Goal: Communication & Community: Answer question/provide support

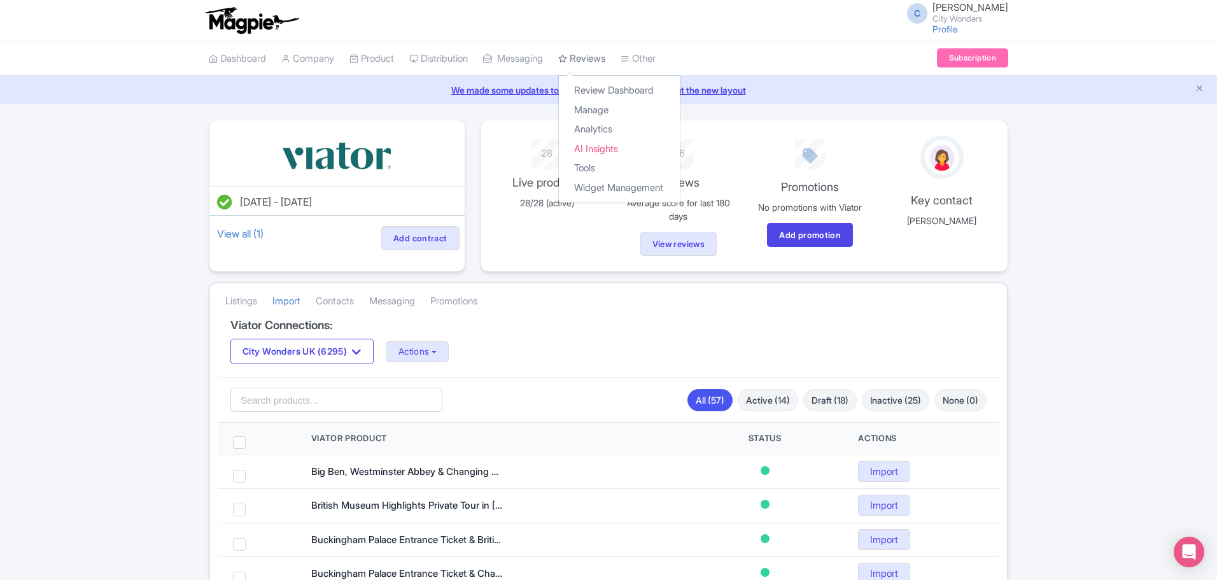
click at [596, 58] on link "Reviews" at bounding box center [581, 58] width 47 height 35
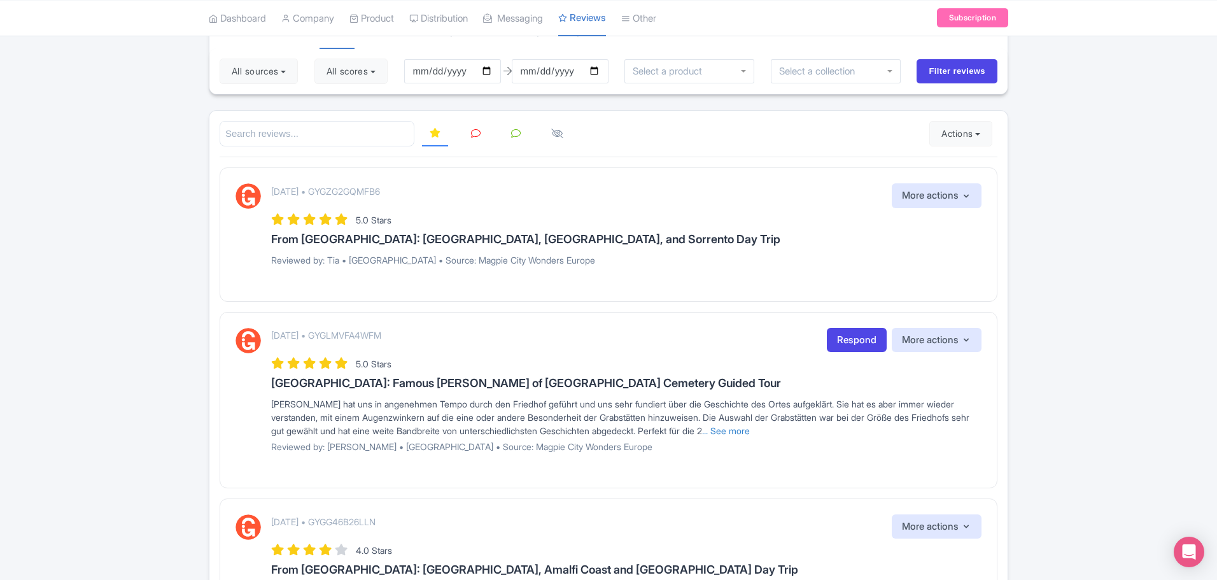
scroll to position [78, 0]
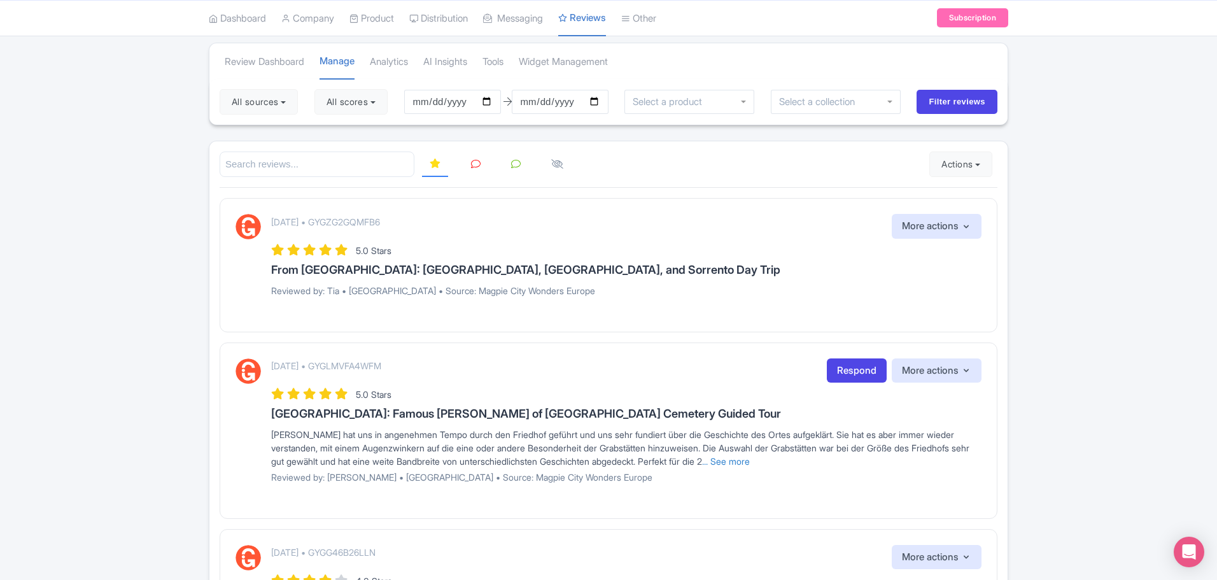
click at [477, 165] on icon at bounding box center [476, 164] width 10 height 10
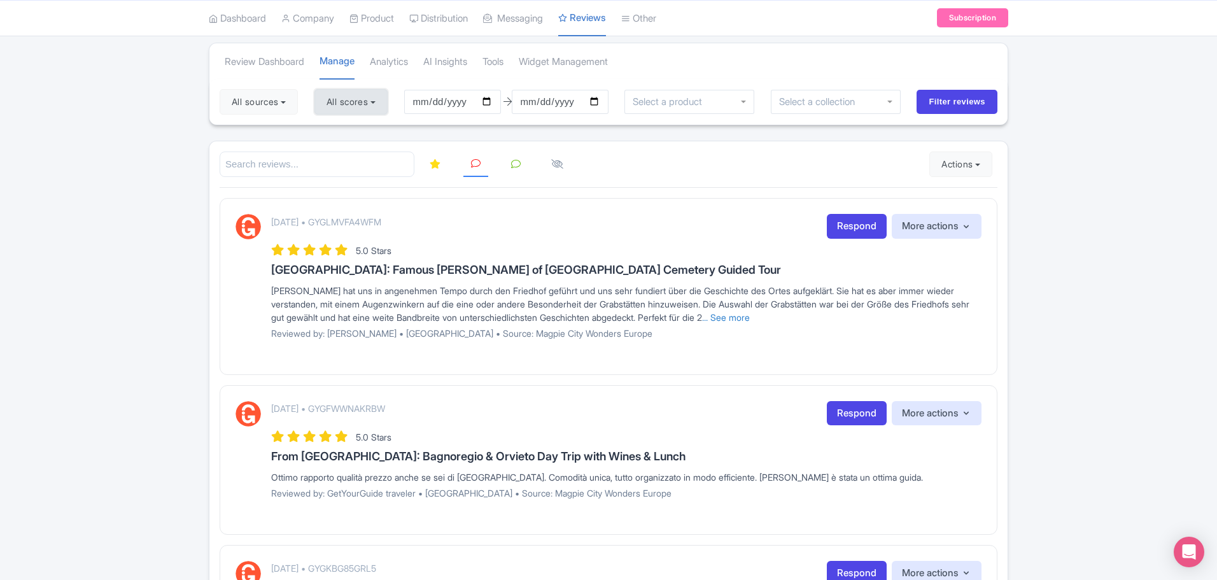
click at [384, 104] on button "All scores" at bounding box center [350, 101] width 73 height 25
click at [338, 132] on label "5 stars" at bounding box center [352, 132] width 29 height 15
click at [338, 132] on input "5 stars" at bounding box center [342, 128] width 8 height 8
checkbox input "false"
drag, startPoint x: 331, startPoint y: 151, endPoint x: 331, endPoint y: 170, distance: 18.5
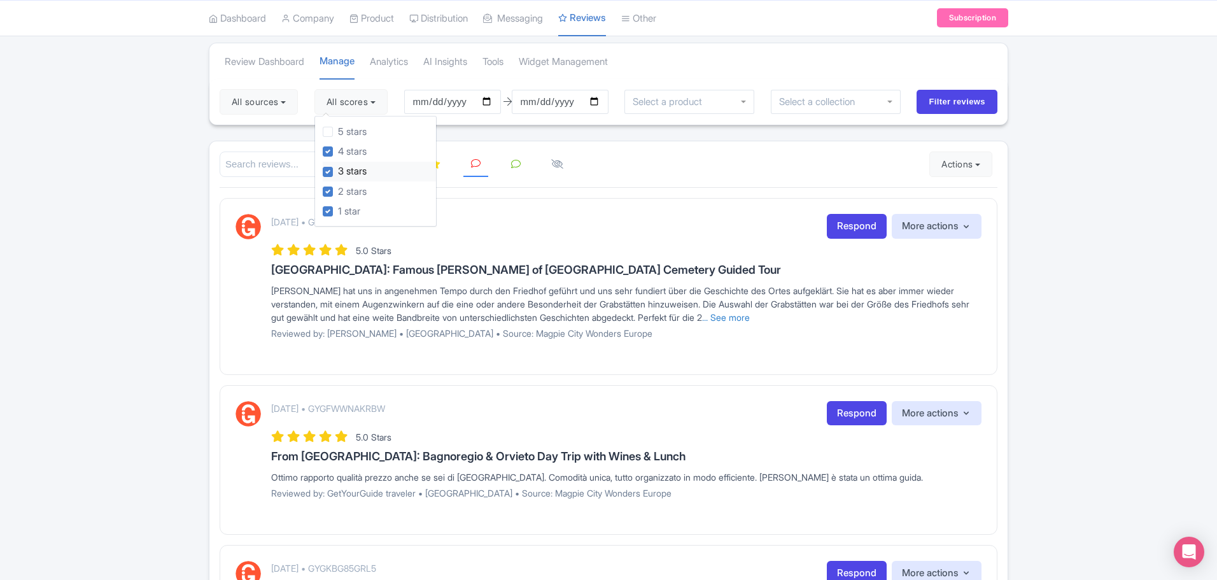
click at [338, 150] on label "4 stars" at bounding box center [352, 151] width 29 height 15
click at [338, 150] on input "4 stars" at bounding box center [342, 148] width 8 height 8
checkbox input "false"
click at [450, 99] on input "2025-06-09" at bounding box center [452, 102] width 97 height 24
click at [489, 100] on input "2025-06-09" at bounding box center [452, 102] width 97 height 24
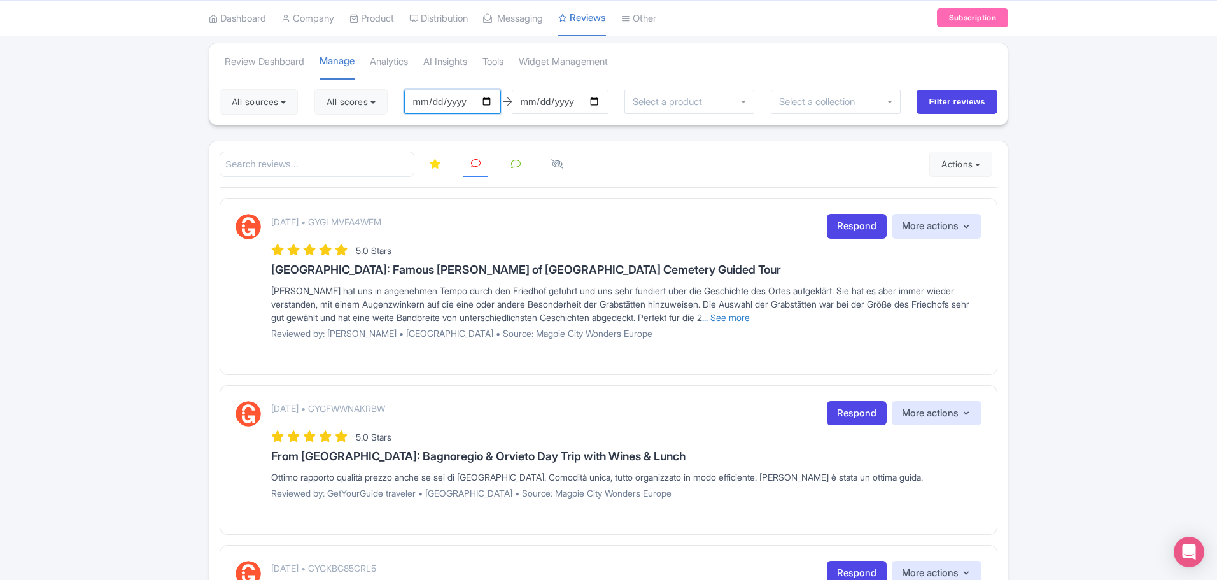
click at [490, 99] on input "2025-06-07" at bounding box center [452, 102] width 97 height 24
type input "2025-09-07"
click at [598, 102] on input "2025-09-08" at bounding box center [560, 102] width 97 height 24
click at [974, 167] on button "Actions" at bounding box center [960, 163] width 63 height 25
click at [953, 197] on link "Import new reviews" at bounding box center [1005, 196] width 150 height 25
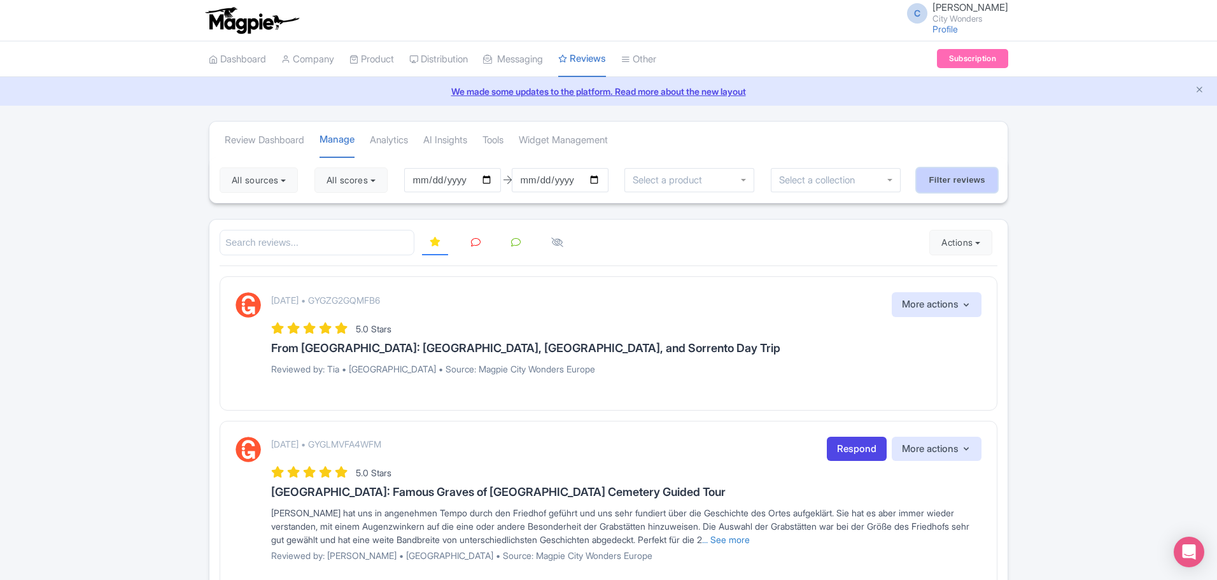
click at [948, 184] on input "Filter reviews" at bounding box center [956, 180] width 81 height 24
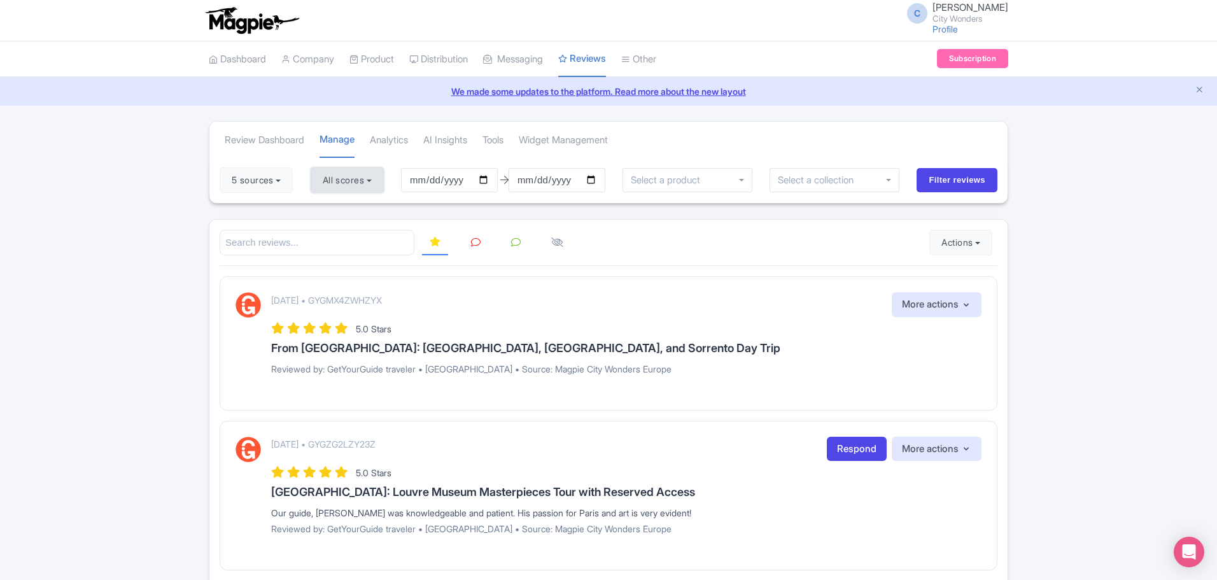
click at [380, 183] on button "All scores" at bounding box center [347, 179] width 73 height 25
click at [334, 209] on label "5 stars" at bounding box center [348, 210] width 29 height 15
click at [334, 209] on input "5 stars" at bounding box center [338, 206] width 8 height 8
checkbox input "false"
click at [334, 231] on label "4 stars" at bounding box center [348, 230] width 29 height 15
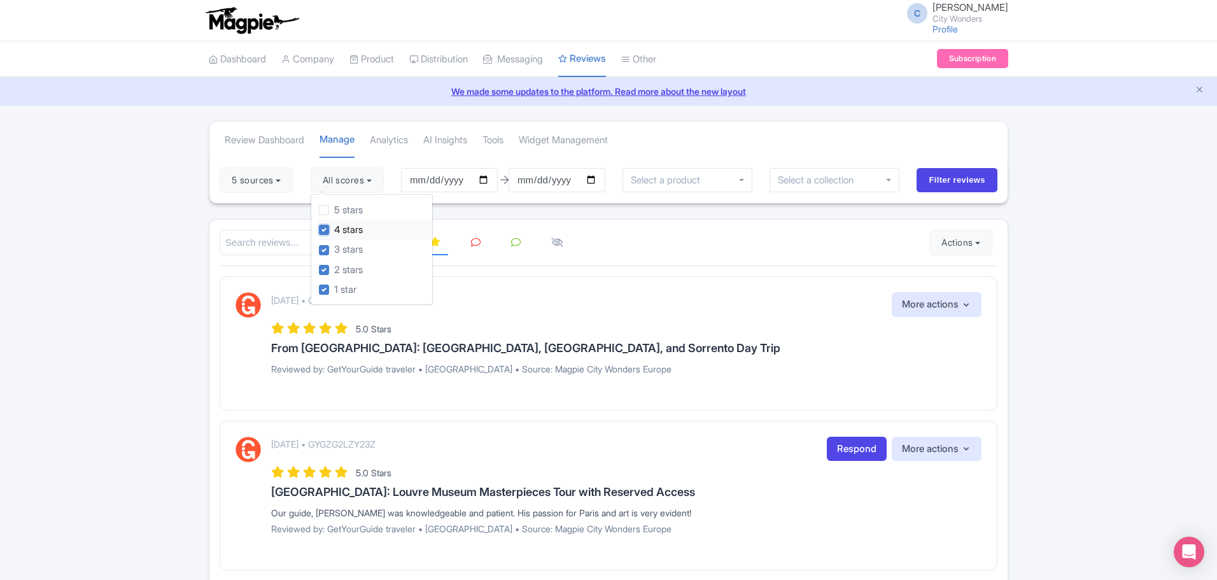
click at [334, 230] on input "4 stars" at bounding box center [338, 226] width 8 height 8
checkbox input "false"
click at [662, 288] on div "September 08, 2025 • GYGMX4ZWHZYX More actions Hide from this page Hide from re…" at bounding box center [609, 343] width 778 height 134
click at [488, 176] on input "2025-06-09" at bounding box center [449, 180] width 97 height 24
type input "2025-09-07"
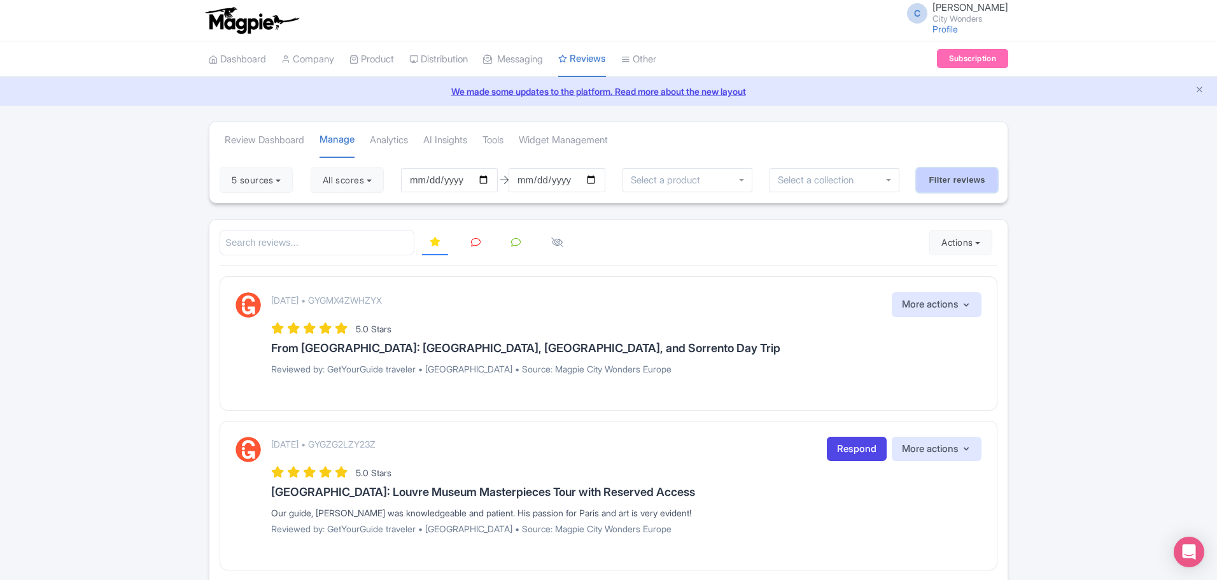
click at [957, 181] on input "Filter reviews" at bounding box center [956, 180] width 81 height 24
click at [476, 240] on icon at bounding box center [476, 242] width 10 height 10
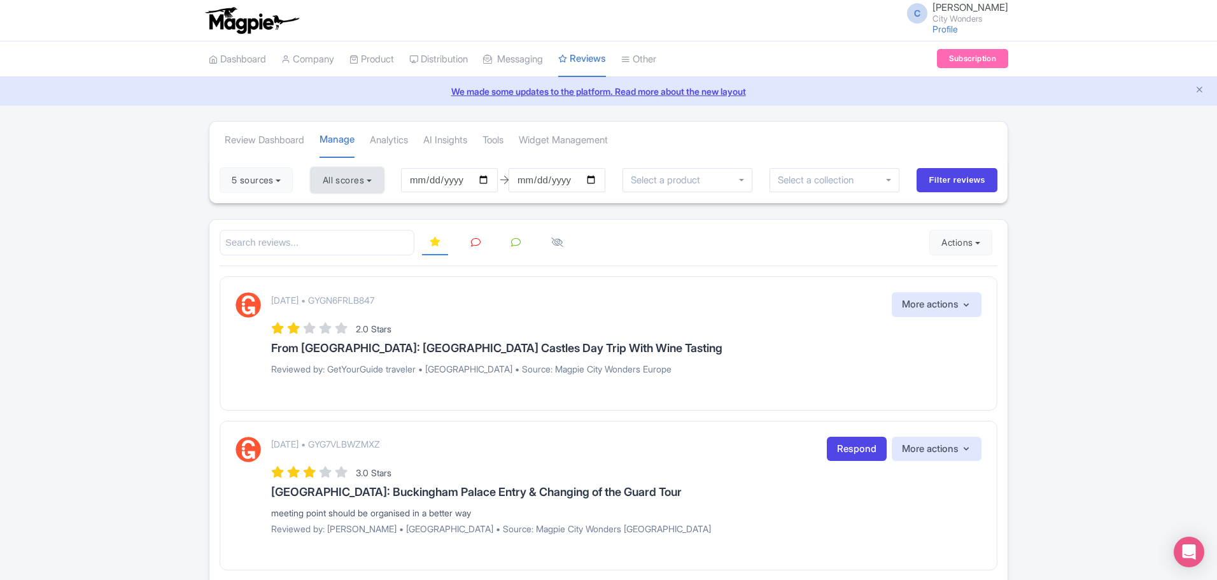
click at [381, 185] on button "All scores" at bounding box center [347, 179] width 73 height 25
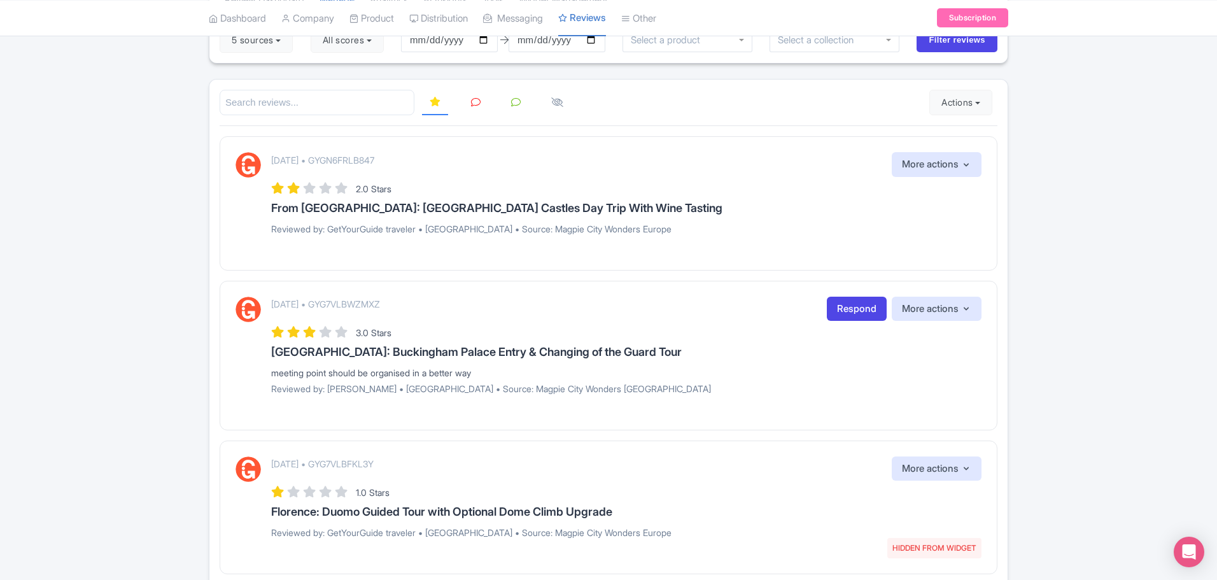
scroll to position [164, 0]
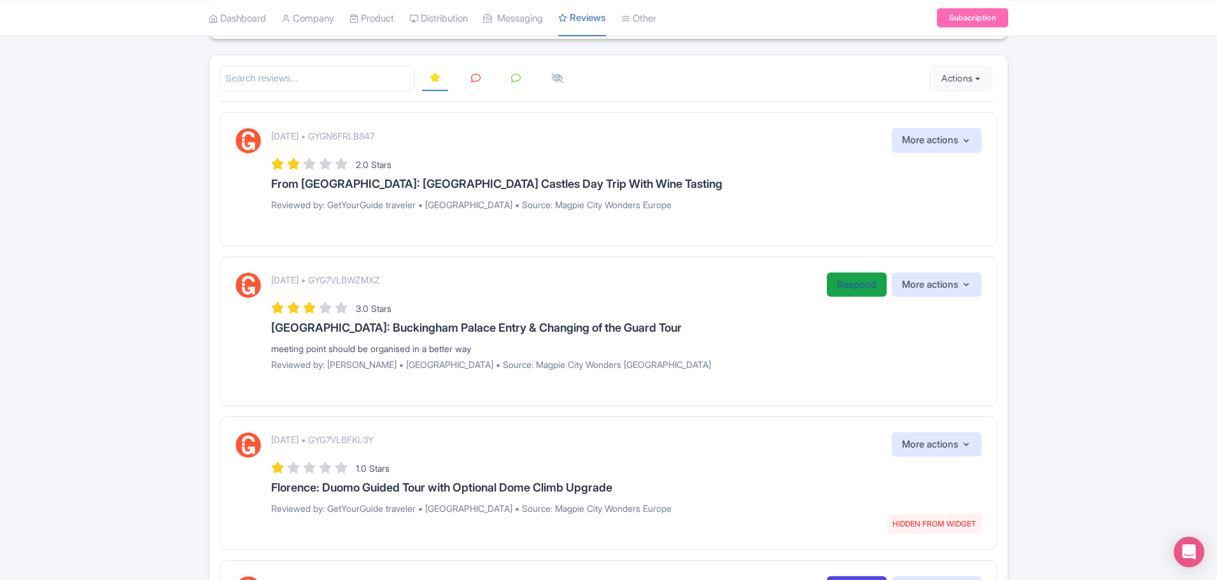
click at [864, 284] on link "Respond" at bounding box center [857, 284] width 60 height 25
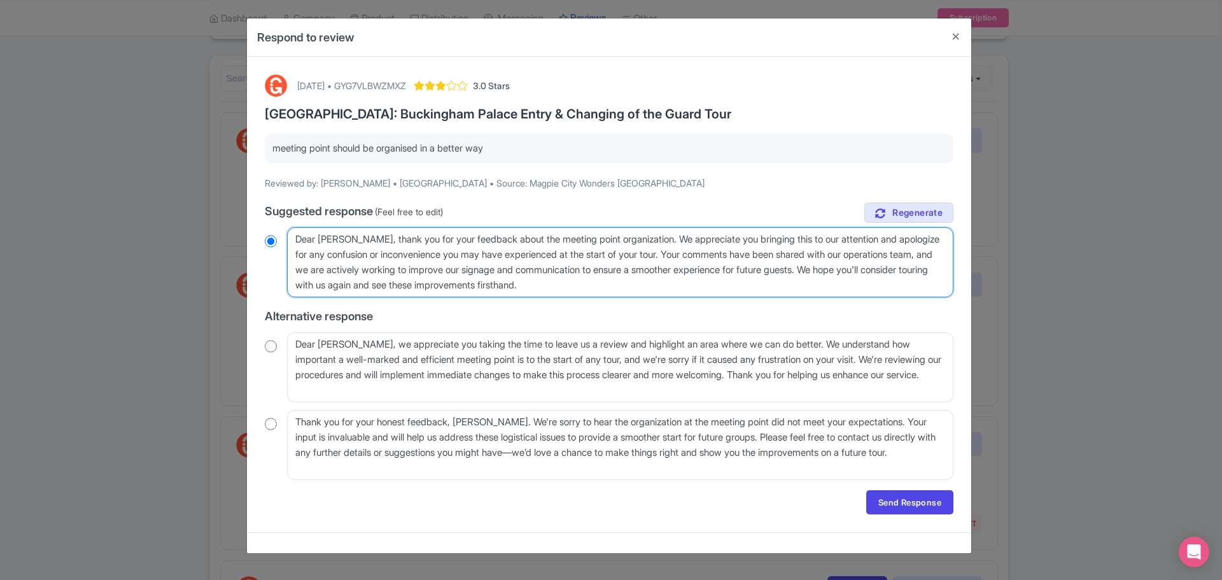
click at [644, 284] on textarea "Dear Rajesh, thank you for your feedback about the meeting point organization. …" at bounding box center [620, 262] width 666 height 70
type textarea "Dear Rajesh, thank you for your feedback about the meeting point organization. …"
radio input "true"
type textarea "Dear Rajesh, thank you for your feedback about the meeting point organization. …"
radio input "true"
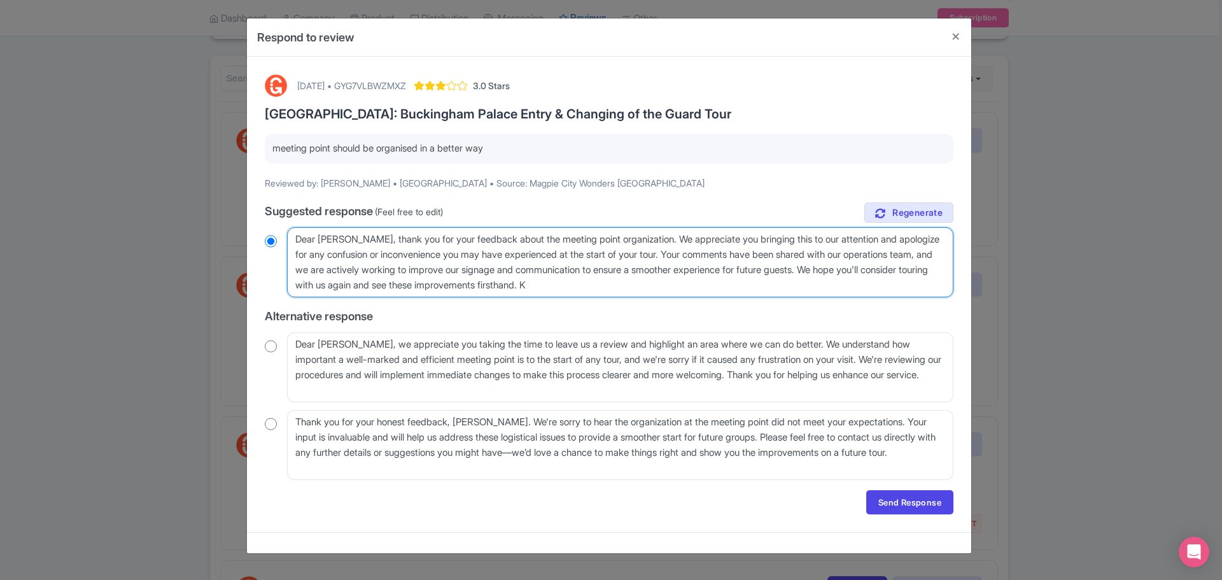
type textarea "Dear Rajesh, thank you for your feedback about the meeting point organization. …"
radio input "true"
type textarea "Dear Rajesh, thank you for your feedback about the meeting point organization. …"
radio input "true"
type textarea "Dear Rajesh, thank you for your feedback about the meeting point organization. …"
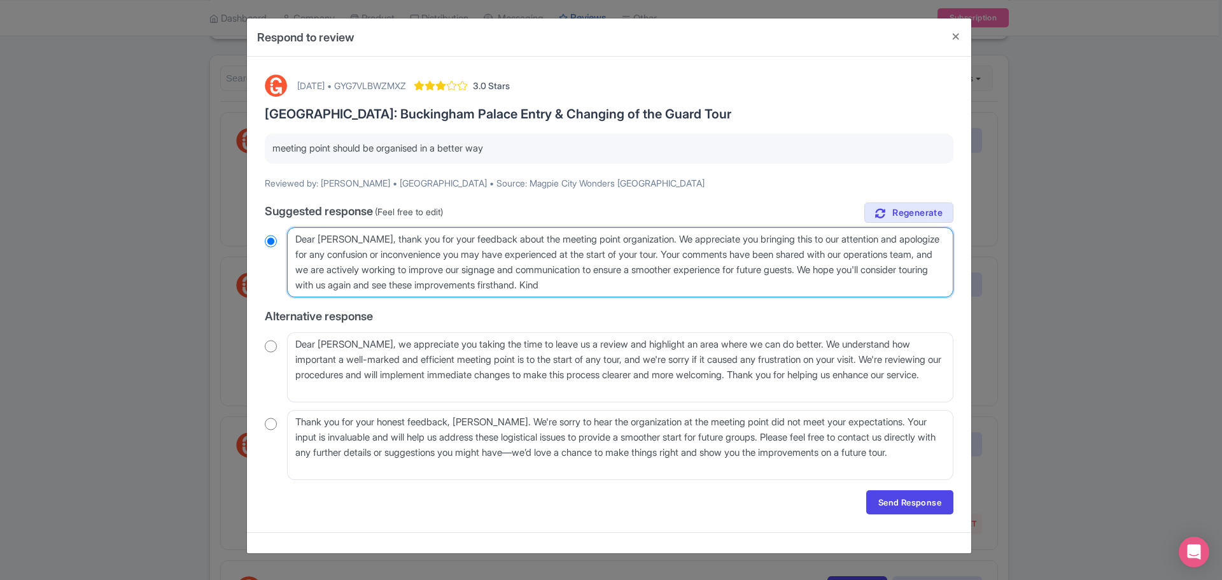
radio input "true"
type textarea "Dear Rajesh, thank you for your feedback about the meeting point organization. …"
radio input "true"
type textarea "Dear Rajesh, thank you for your feedback about the meeting point organization. …"
radio input "true"
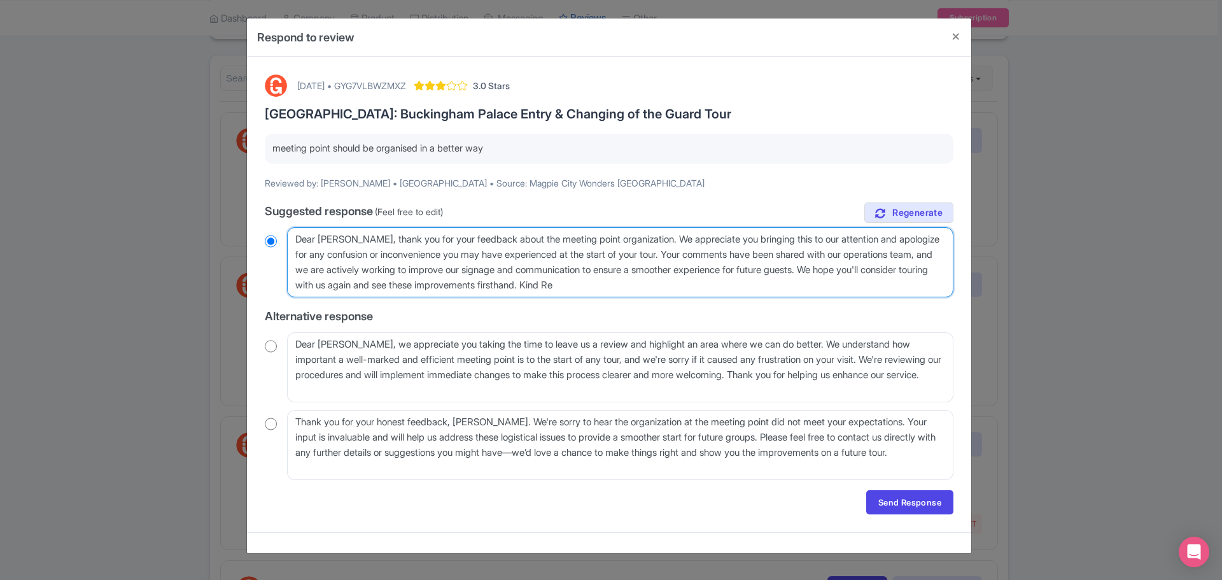
type textarea "Dear Rajesh, thank you for your feedback about the meeting point organization. …"
radio input "true"
type textarea "Dear Rajesh, thank you for your feedback about the meeting point organization. …"
radio input "true"
type textarea "Dear Rajesh, thank you for your feedback about the meeting point organization. …"
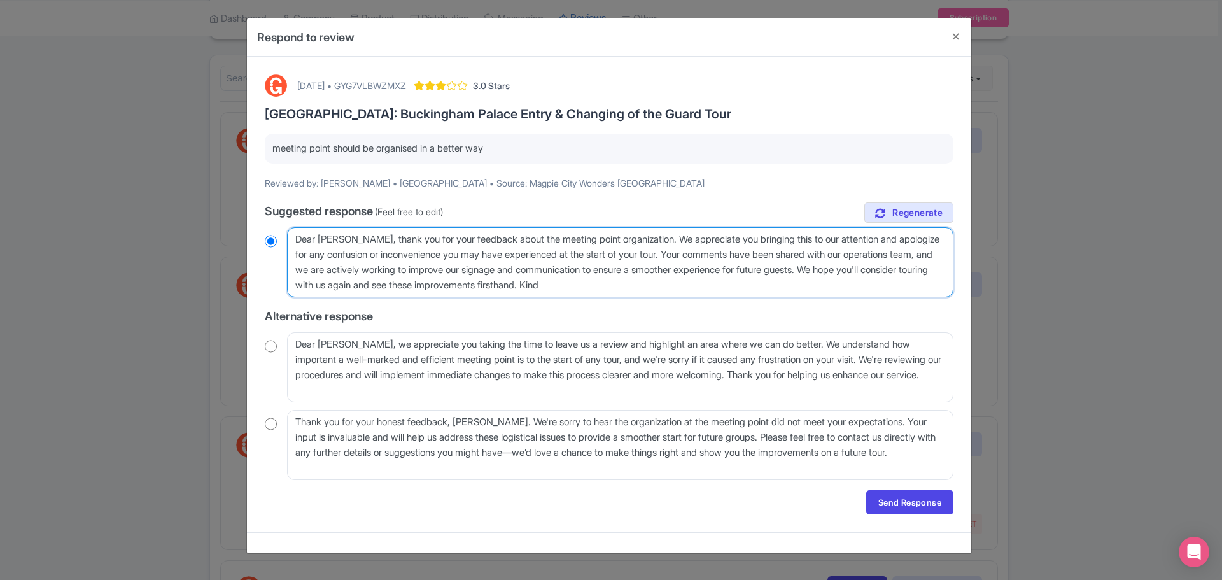
radio input "true"
type textarea "Dear Rajesh, thank you for your feedback about the meeting point organization. …"
radio input "true"
type textarea "Dear Rajesh, thank you for your feedback about the meeting point organization. …"
radio input "true"
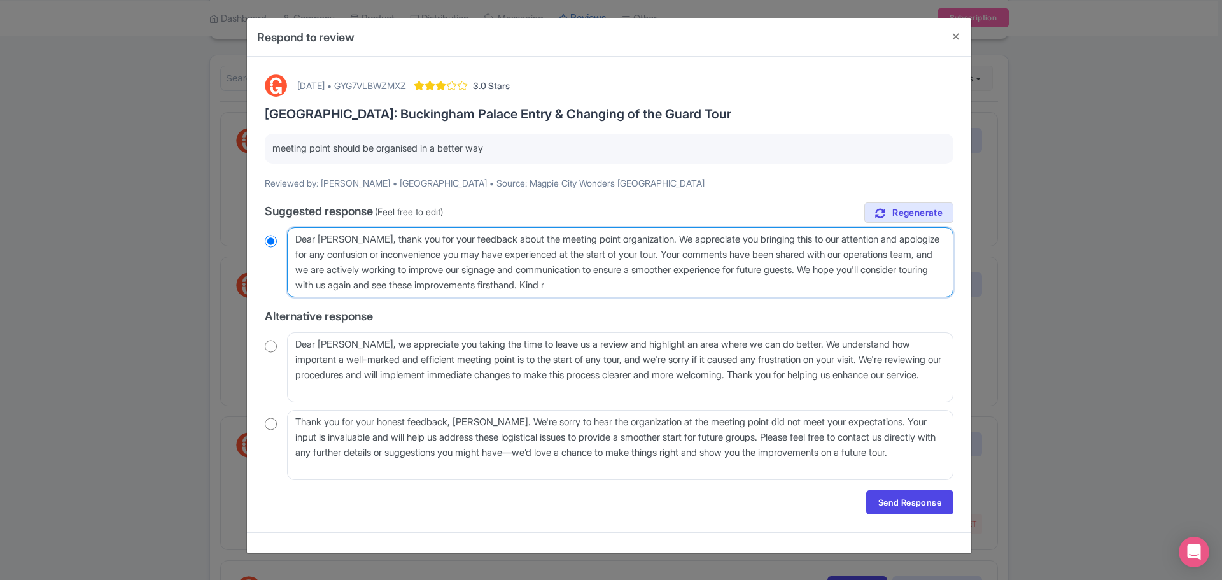
type textarea "Dear Rajesh, thank you for your feedback about the meeting point organization. …"
radio input "true"
type textarea "Dear Rajesh, thank you for your feedback about the meeting point organization. …"
radio input "true"
type textarea "Dear Rajesh, thank you for your feedback about the meeting point organization. …"
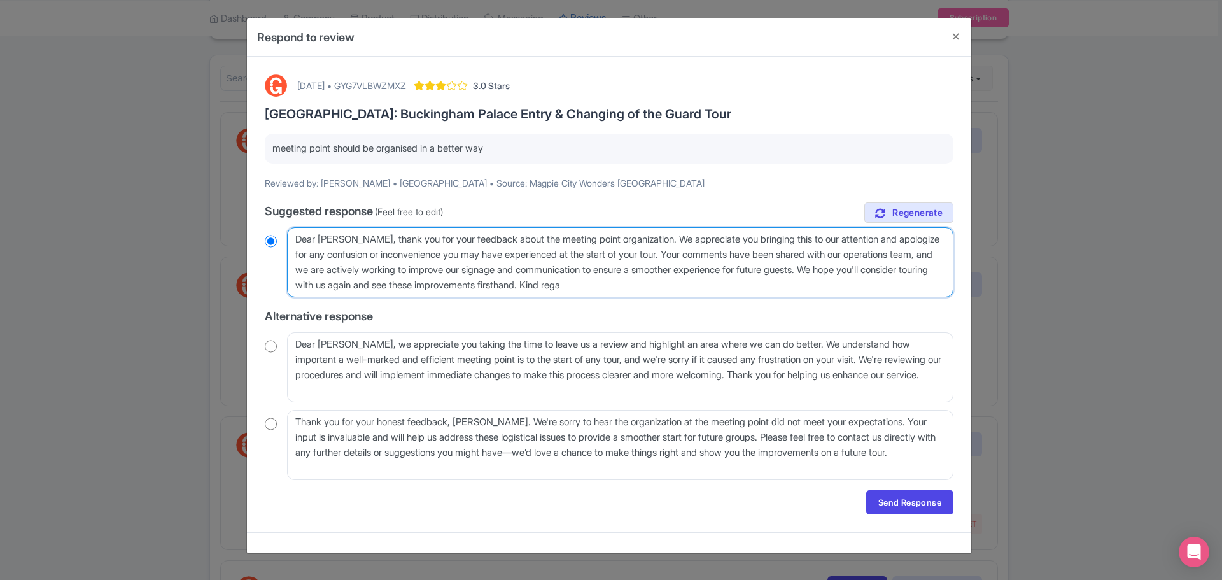
radio input "true"
type textarea "Dear Rajesh, thank you for your feedback about the meeting point organization. …"
radio input "true"
type textarea "Dear Rajesh, thank you for your feedback about the meeting point organization. …"
radio input "true"
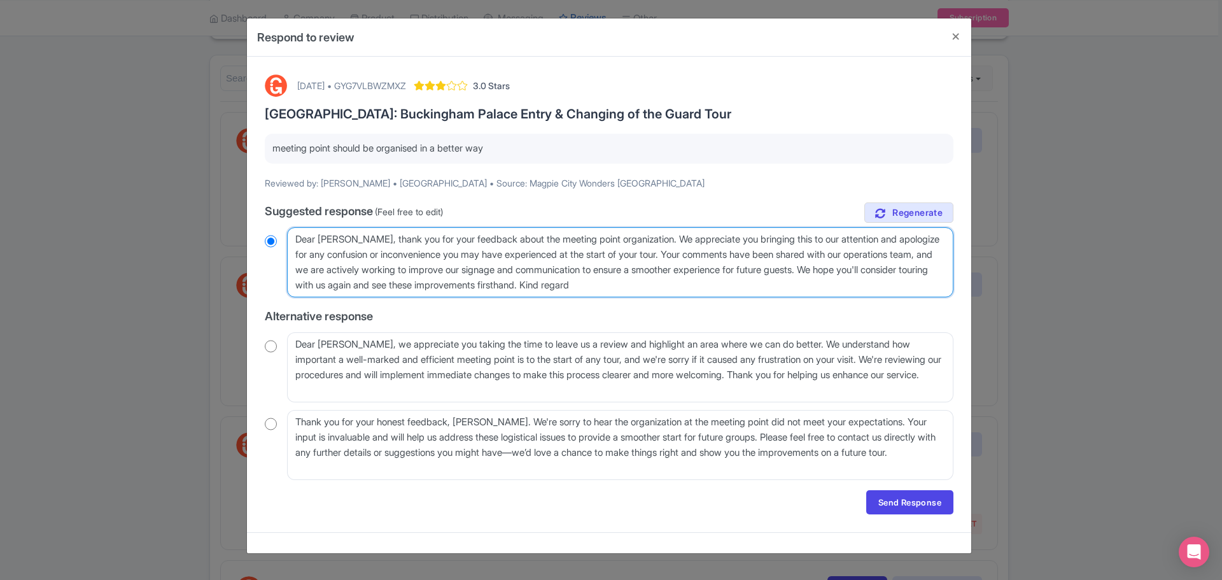
type textarea "Dear Rajesh, thank you for your feedback about the meeting point organization. …"
radio input "true"
type textarea "Dear Rajesh, thank you for your feedback about the meeting point organization. …"
radio input "true"
type textarea "Dear Rajesh, thank you for your feedback about the meeting point organization. …"
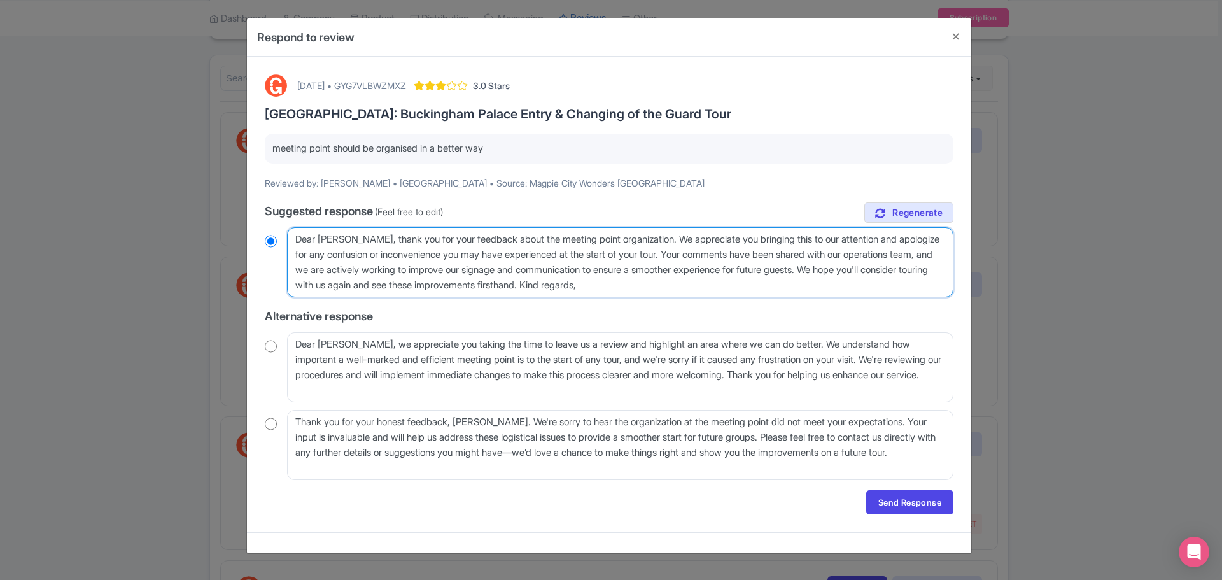
radio input "true"
type textarea "Dear Rajesh, thank you for your feedback about the meeting point organization. …"
radio input "true"
type textarea "Dear Rajesh, thank you for your feedback about the meeting point organization. …"
radio input "true"
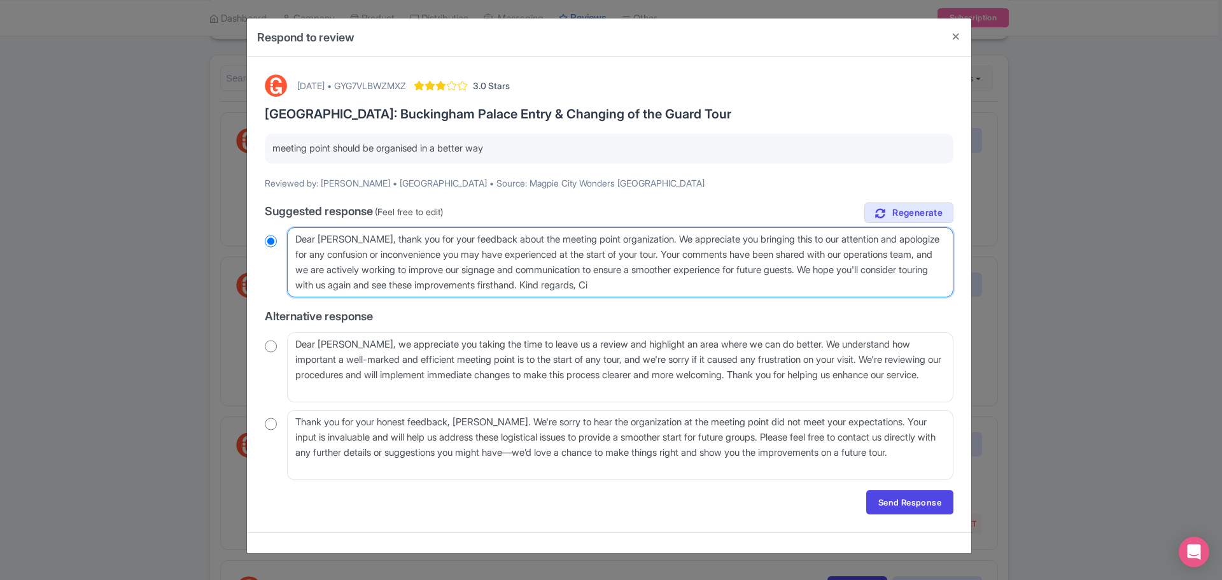
type textarea "Dear Rajesh, thank you for your feedback about the meeting point organization. …"
radio input "true"
type textarea "Dear Rajesh, thank you for your feedback about the meeting point organization. …"
radio input "true"
type textarea "Dear Rajesh, thank you for your feedback about the meeting point organization. …"
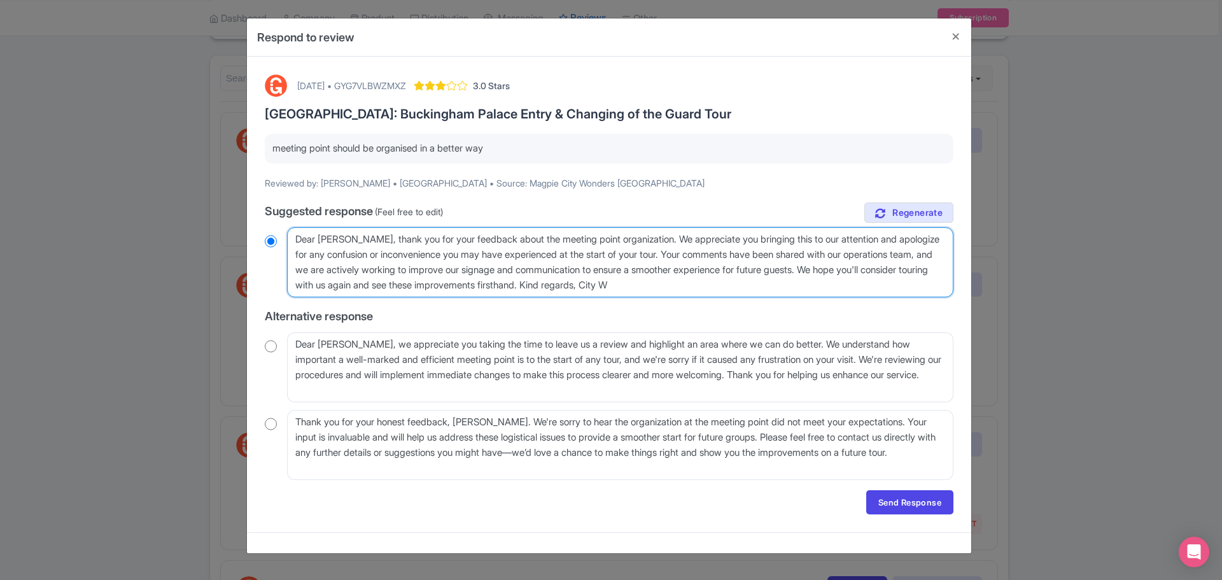
radio input "true"
type textarea "Dear Rajesh, thank you for your feedback about the meeting point organization. …"
radio input "true"
type textarea "Dear Rajesh, thank you for your feedback about the meeting point organization. …"
radio input "true"
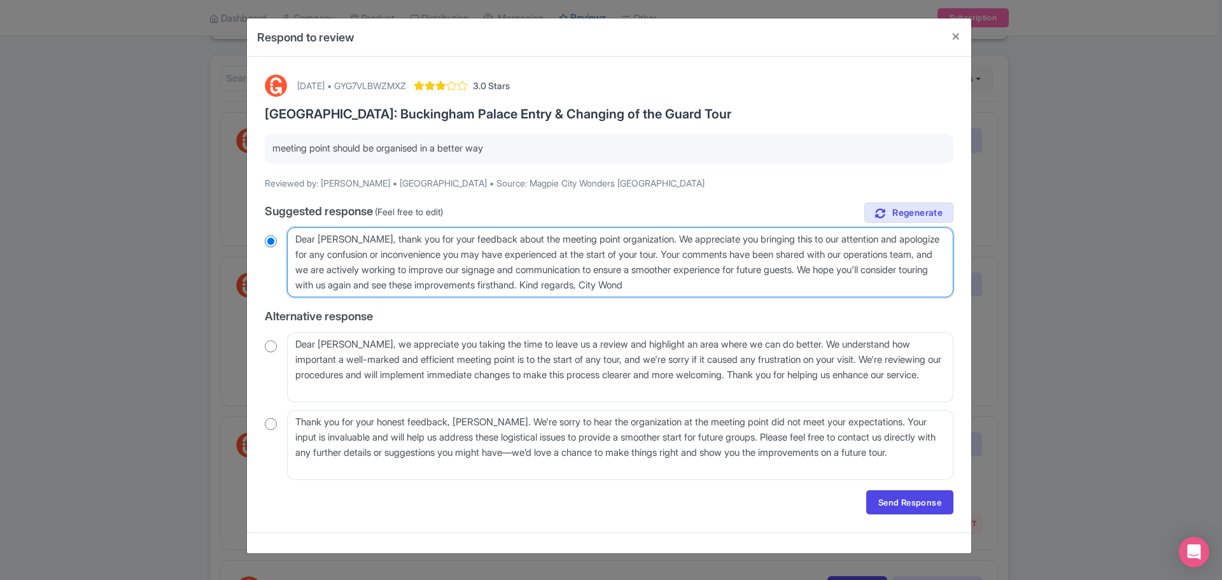
type textarea "Dear Rajesh, thank you for your feedback about the meeting point organization. …"
radio input "true"
type textarea "Dear Rajesh, thank you for your feedback about the meeting point organization. …"
radio input "true"
type textarea "Dear Rajesh, thank you for your feedback about the meeting point organization. …"
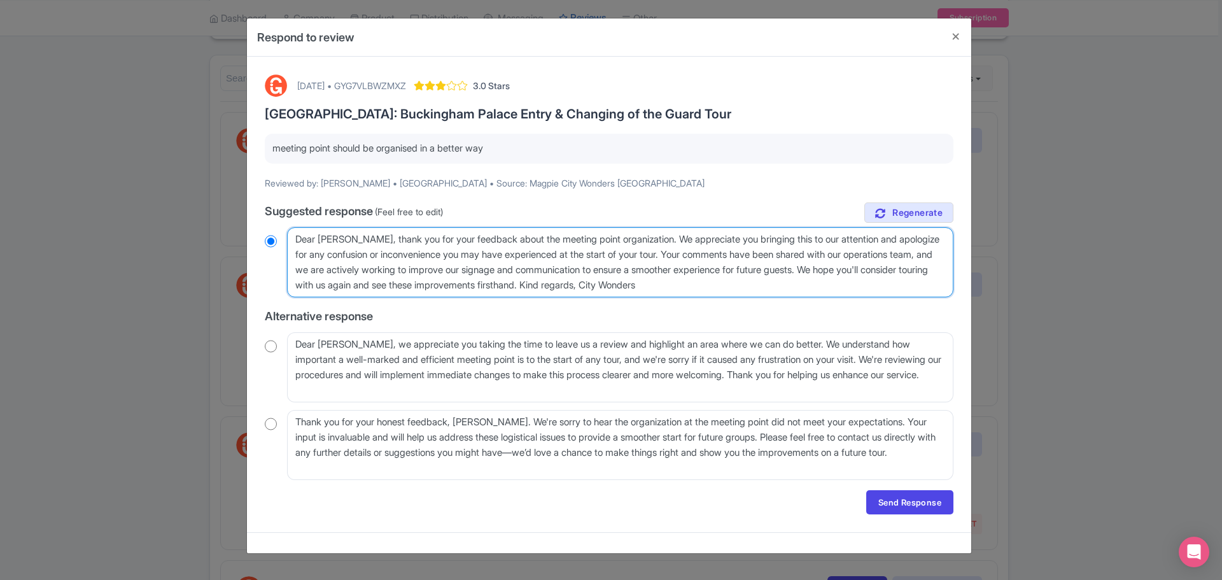
radio input "true"
type textarea "Dear Rajesh, thank you for your feedback about the meeting point organization. …"
radio input "true"
type textarea "Dear Rajesh, thank you for your feedback about the meeting point organization. …"
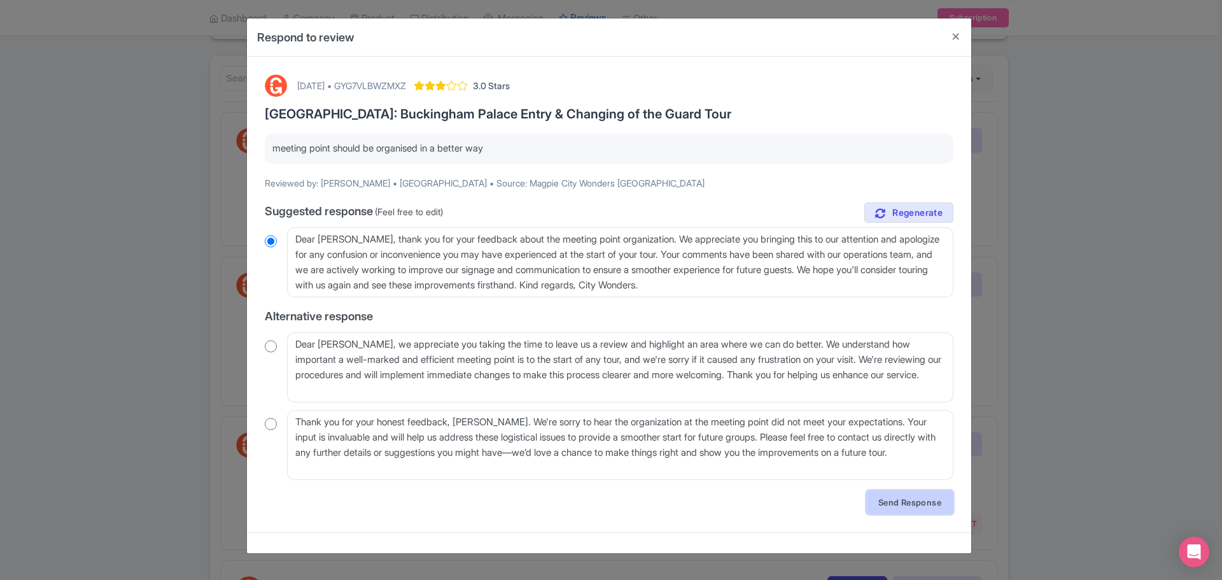
click at [914, 497] on link "Send Response" at bounding box center [909, 502] width 87 height 24
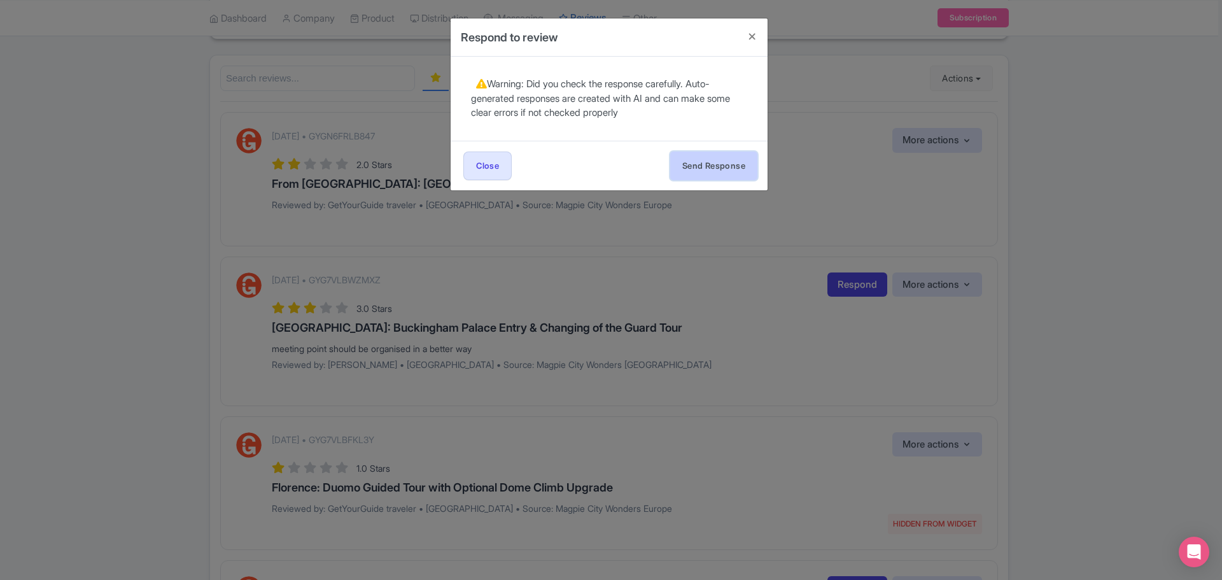
click at [711, 158] on button "Send Response" at bounding box center [713, 165] width 87 height 29
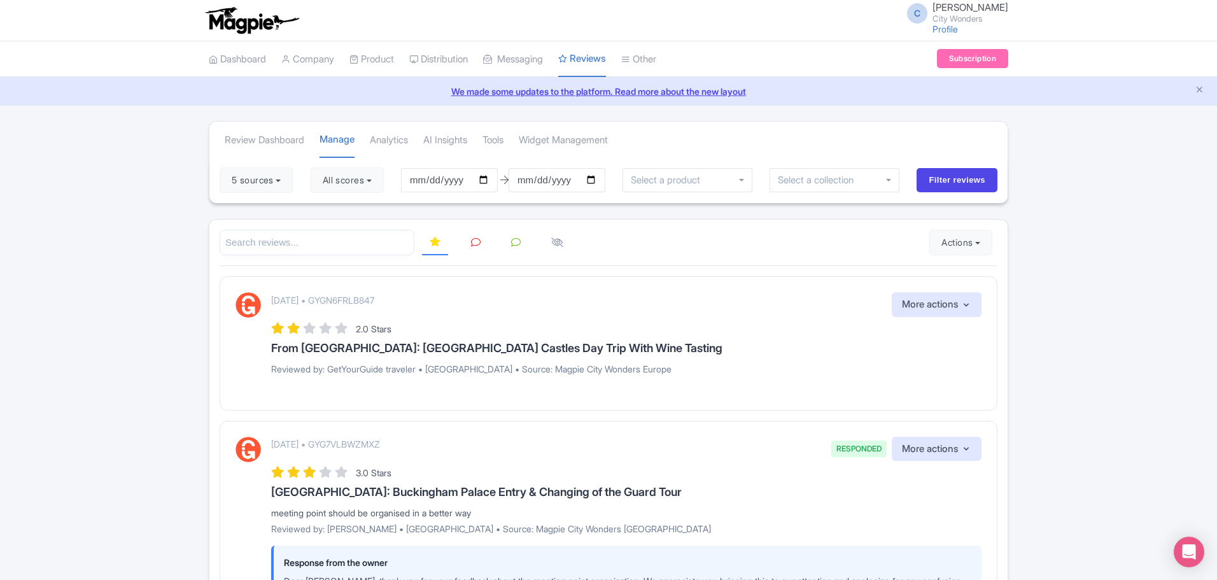
click at [475, 241] on icon at bounding box center [476, 242] width 10 height 10
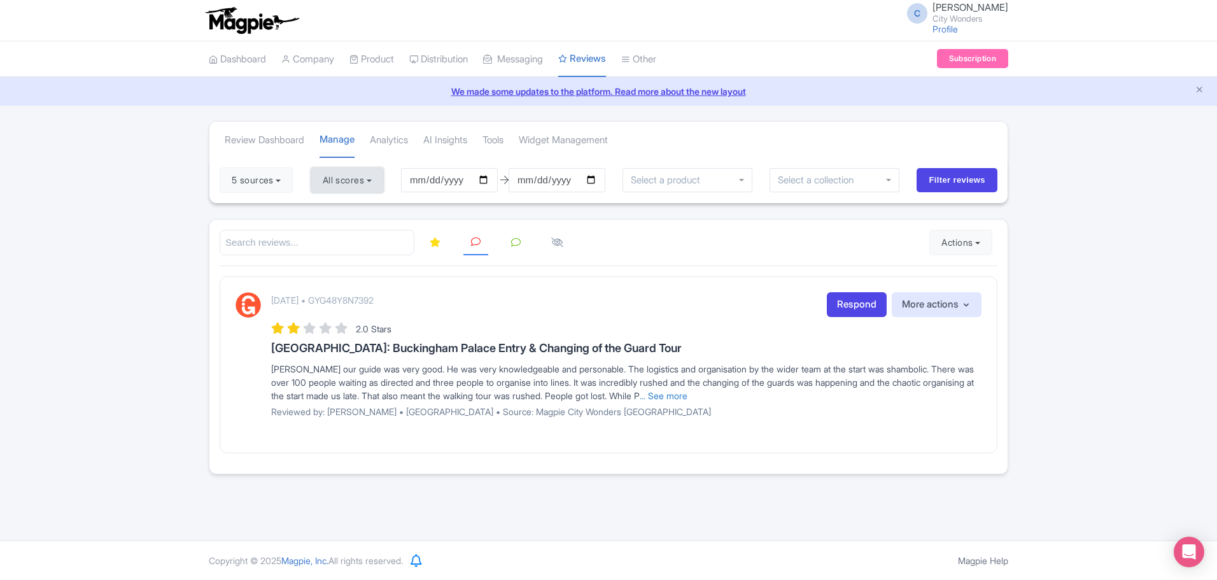
click at [378, 181] on button "All scores" at bounding box center [347, 179] width 73 height 25
click at [1065, 341] on div "Success ReviewRespone created successfully Review Dashboard Manage Analytics AI…" at bounding box center [608, 297] width 1217 height 353
click at [382, 185] on button "All scores" at bounding box center [347, 179] width 73 height 25
click at [606, 287] on div "September 08, 2025 • GYG48Y8N7392 Respond More actions Hide from this page Hide…" at bounding box center [609, 364] width 778 height 176
click at [687, 394] on link "... See more" at bounding box center [664, 395] width 48 height 11
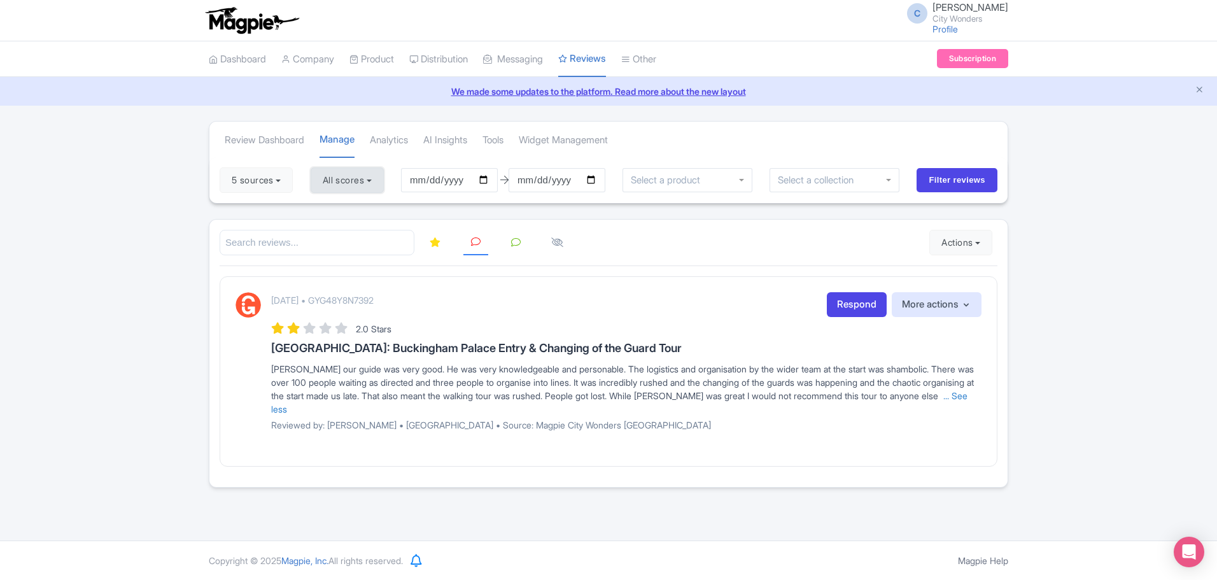
click at [379, 181] on button "All scores" at bounding box center [347, 179] width 73 height 25
click at [956, 182] on input "Filter reviews" at bounding box center [956, 180] width 81 height 24
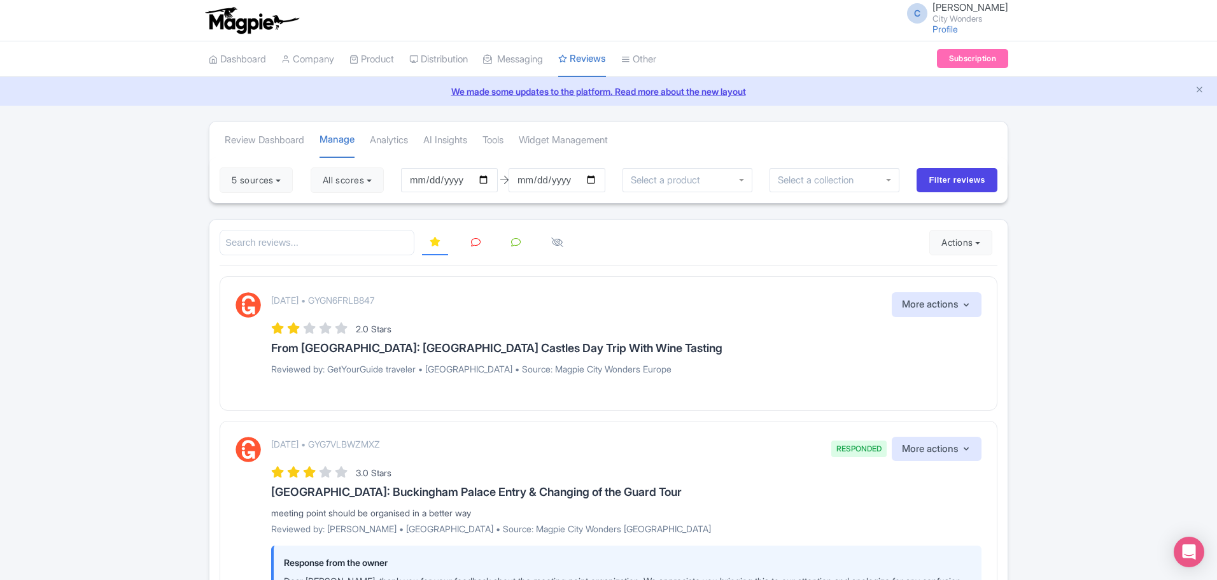
click at [475, 242] on icon at bounding box center [476, 242] width 10 height 10
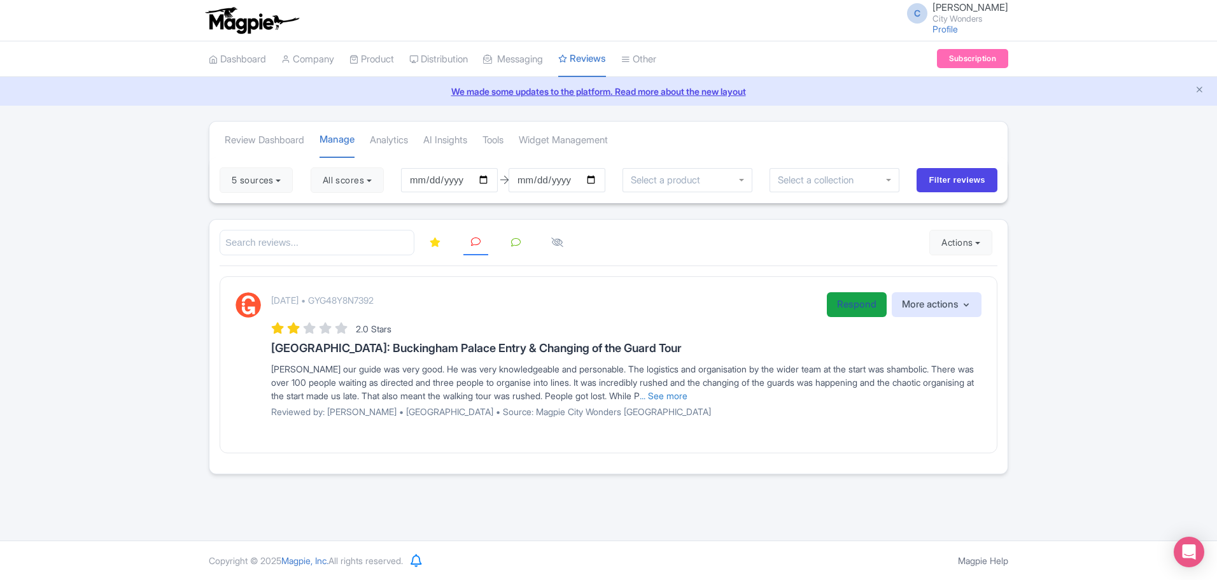
click at [855, 308] on link "Respond" at bounding box center [857, 304] width 60 height 25
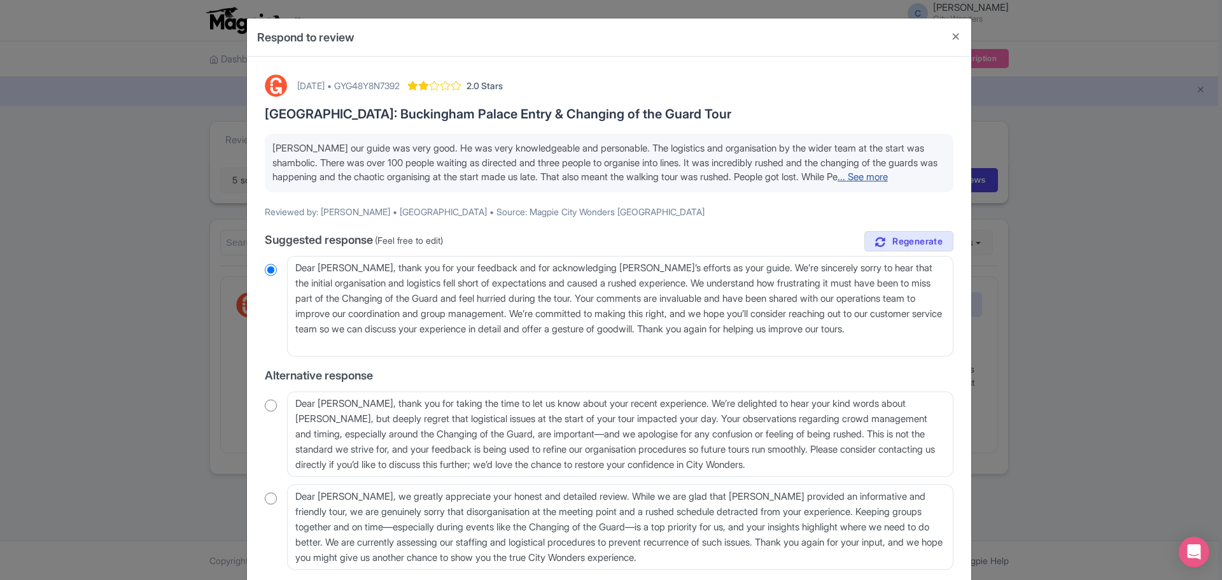
click at [837, 183] on link "... See more" at bounding box center [862, 177] width 50 height 12
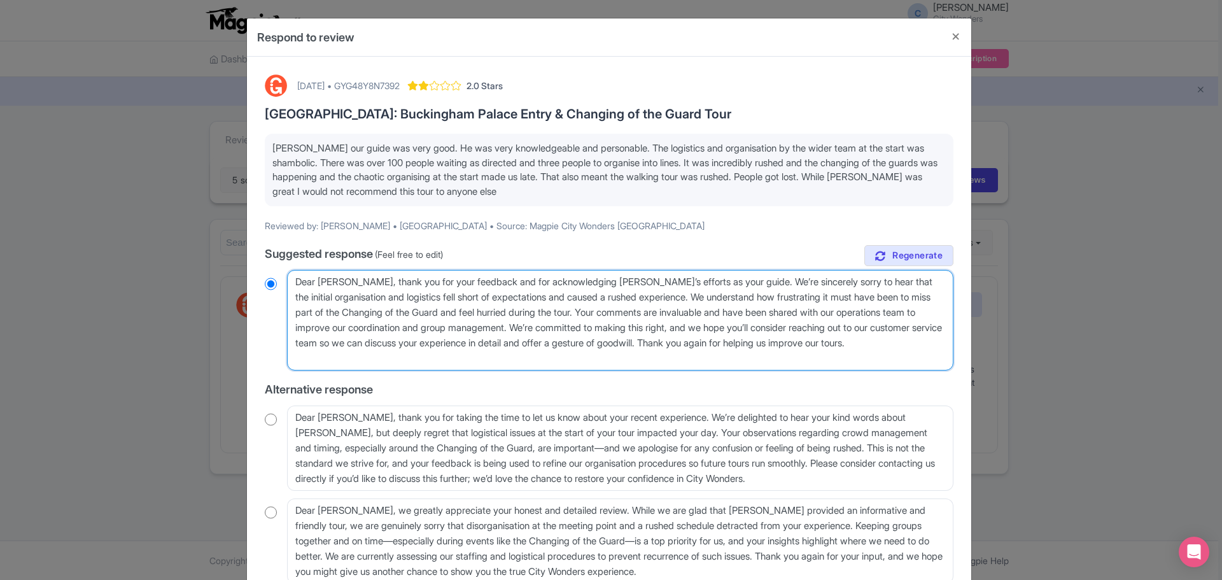
drag, startPoint x: 594, startPoint y: 315, endPoint x: 674, endPoint y: 297, distance: 81.7
click at [674, 297] on textarea "Dear [PERSON_NAME], thank you for your feedback and for acknowledging [PERSON_N…" at bounding box center [620, 320] width 666 height 101
type textarea "Dear [PERSON_NAME], thank you for your feedback and for acknowledging [PERSON_N…"
radio input "true"
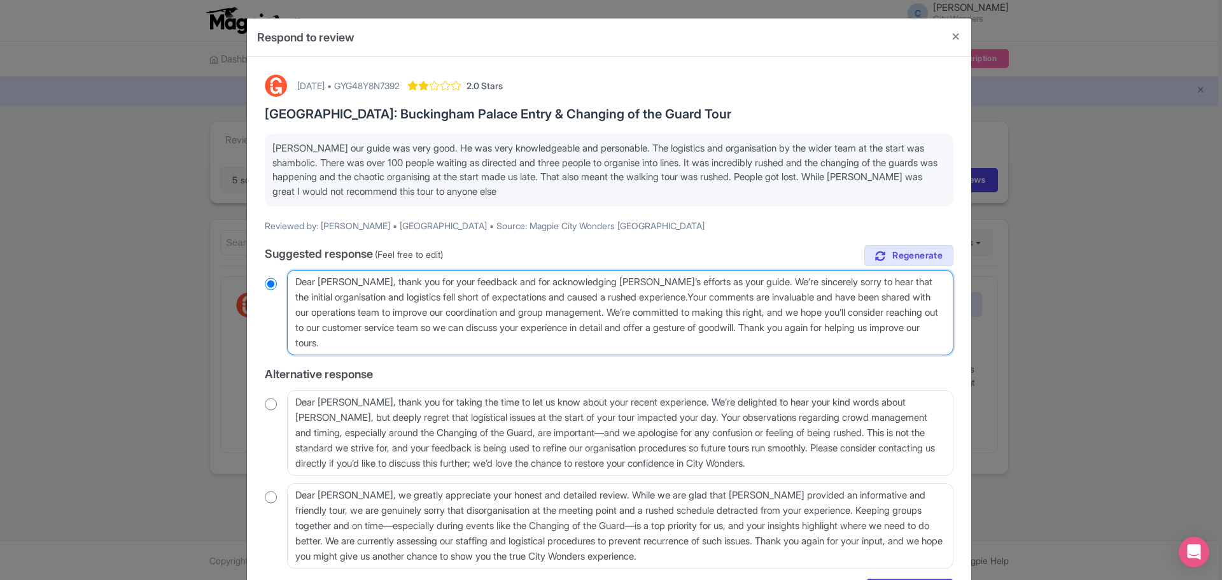
type textarea "Dear [PERSON_NAME], thank you for your feedback and for acknowledging [PERSON_N…"
radio input "true"
drag, startPoint x: 825, startPoint y: 326, endPoint x: 628, endPoint y: 309, distance: 198.0
click at [628, 309] on textarea "Dear [PERSON_NAME], thank you for your feedback and for acknowledging [PERSON_N…" at bounding box center [620, 312] width 666 height 85
type textarea "Dear [PERSON_NAME], thank you for your feedback and for acknowledging [PERSON_N…"
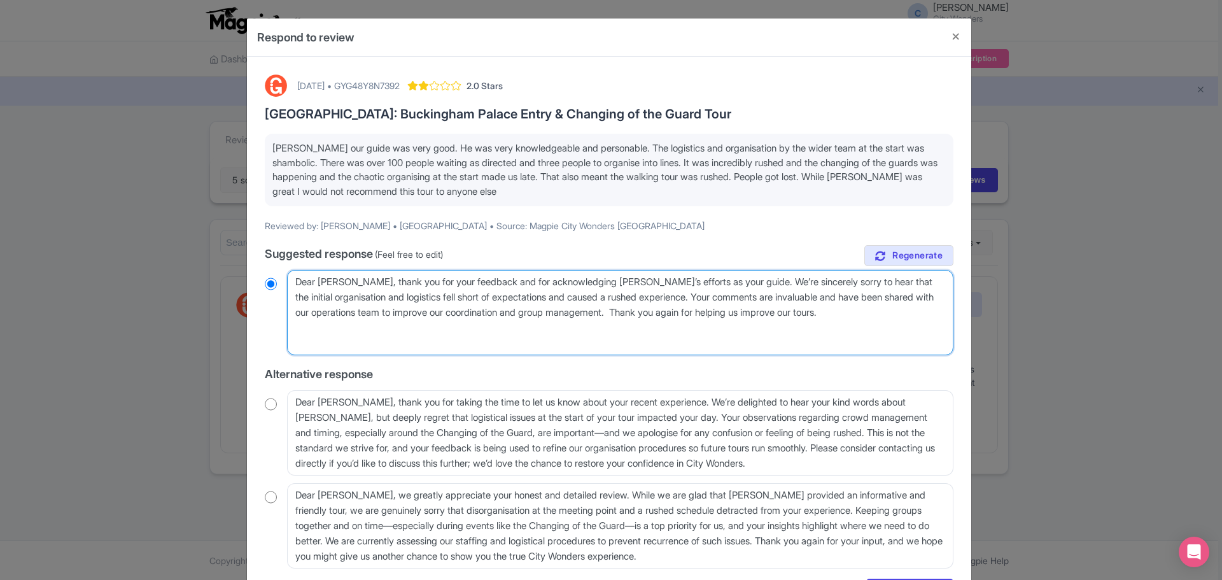
radio input "true"
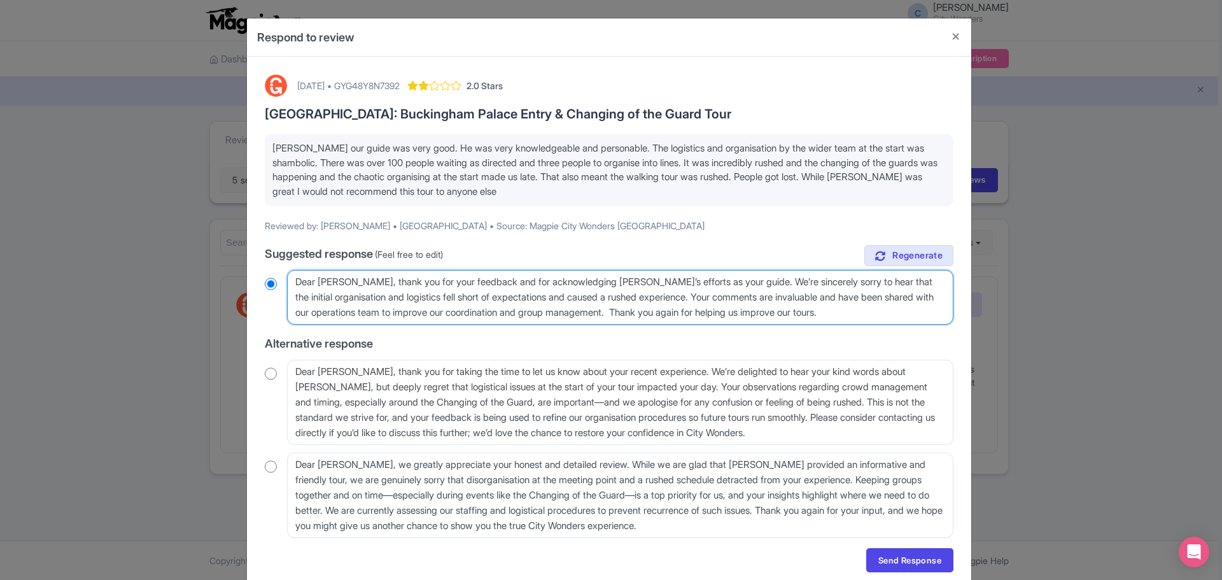
click at [877, 310] on textarea "Dear [PERSON_NAME], thank you for your feedback and for acknowledging [PERSON_N…" at bounding box center [620, 297] width 666 height 55
type textarea "Dear Liz, thank you for your feedback and for acknowledging Peter’s efforts as …"
radio input "true"
type textarea "Dear Liz, thank you for your feedback and for acknowledging Peter’s efforts as …"
radio input "true"
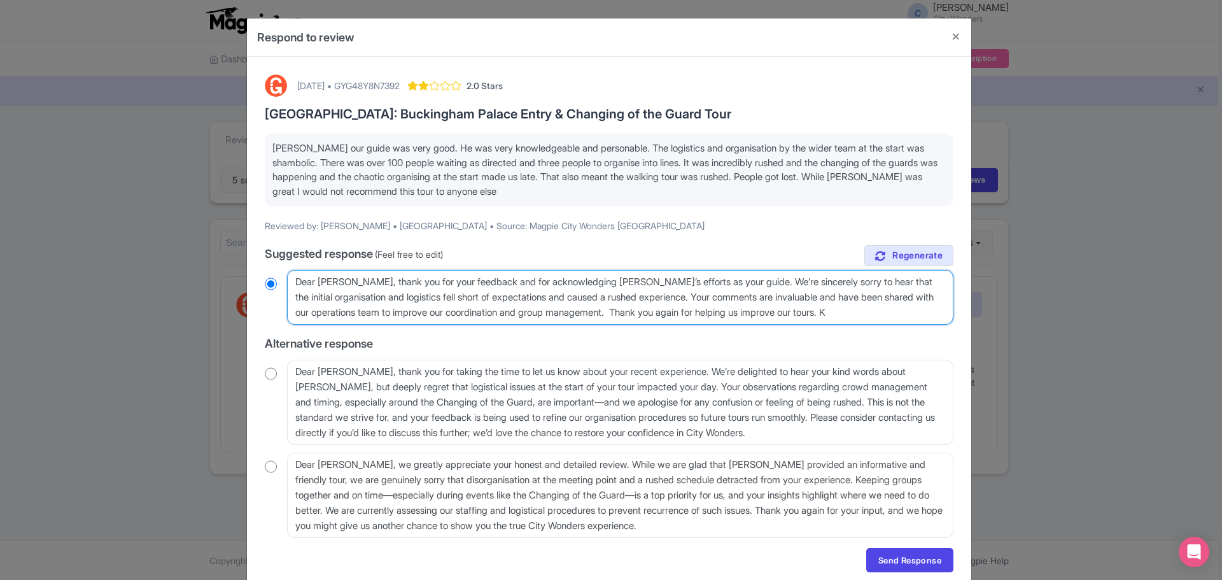
type textarea "Dear Liz, thank you for your feedback and for acknowledging Peter’s efforts as …"
radio input "true"
type textarea "Dear Liz, thank you for your feedback and for acknowledging Peter’s efforts as …"
radio input "true"
type textarea "Dear Liz, thank you for your feedback and for acknowledging Peter’s efforts as …"
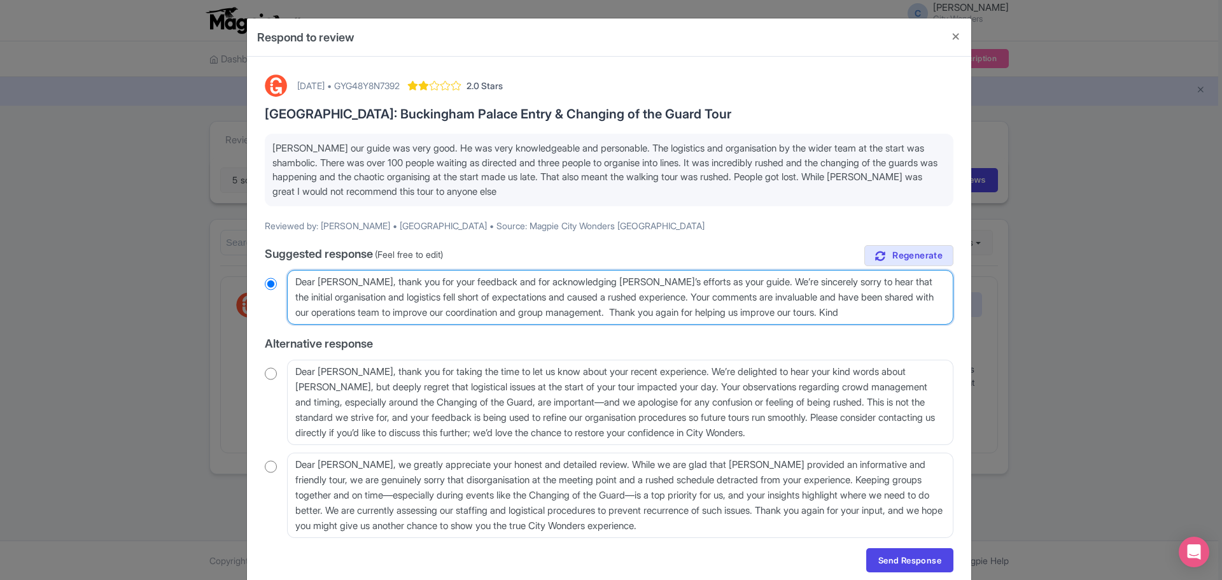
radio input "true"
type textarea "Dear Liz, thank you for your feedback and for acknowledging Peter’s efforts as …"
radio input "true"
type textarea "Dear Liz, thank you for your feedback and for acknowledging Peter’s efforts as …"
radio input "true"
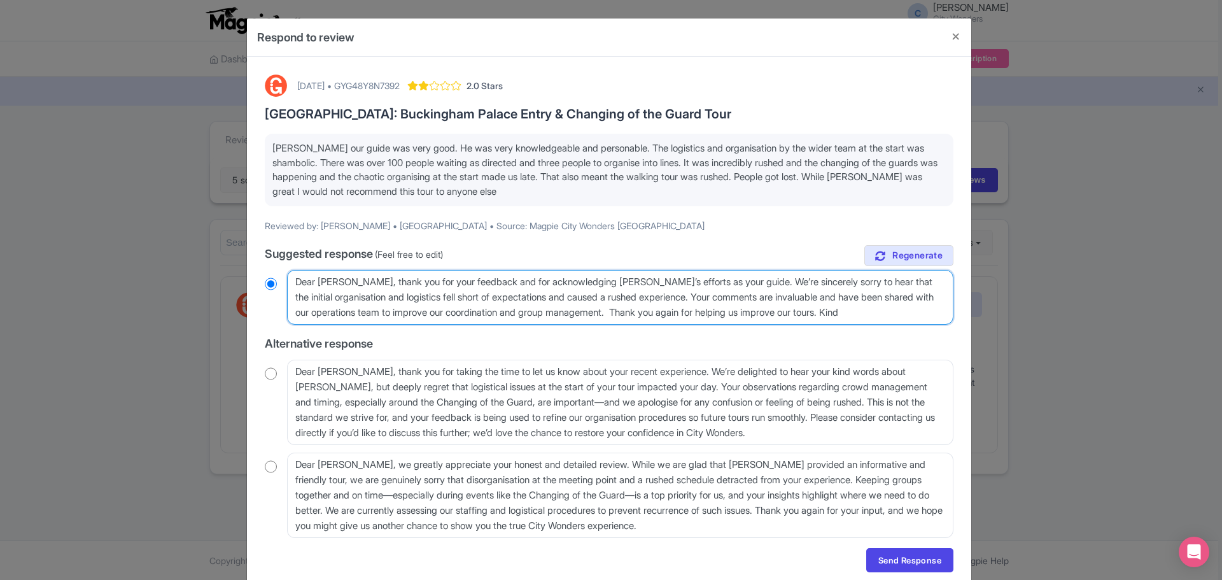
type textarea "Dear Liz, thank you for your feedback and for acknowledging Peter’s efforts as …"
radio input "true"
type textarea "Dear Liz, thank you for your feedback and for acknowledging Peter’s efforts as …"
radio input "true"
type textarea "Dear Liz, thank you for your feedback and for acknowledging Peter’s efforts as …"
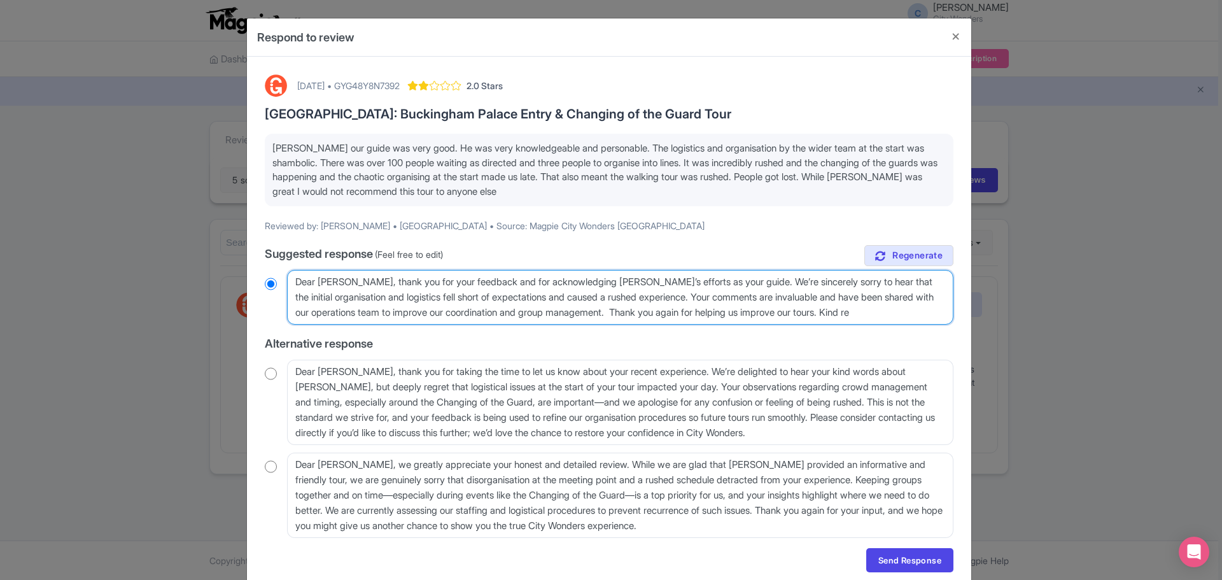
radio input "true"
type textarea "Dear Liz, thank you for your feedback and for acknowledging Peter’s efforts as …"
radio input "true"
type textarea "Dear Liz, thank you for your feedback and for acknowledging Peter’s efforts as …"
radio input "true"
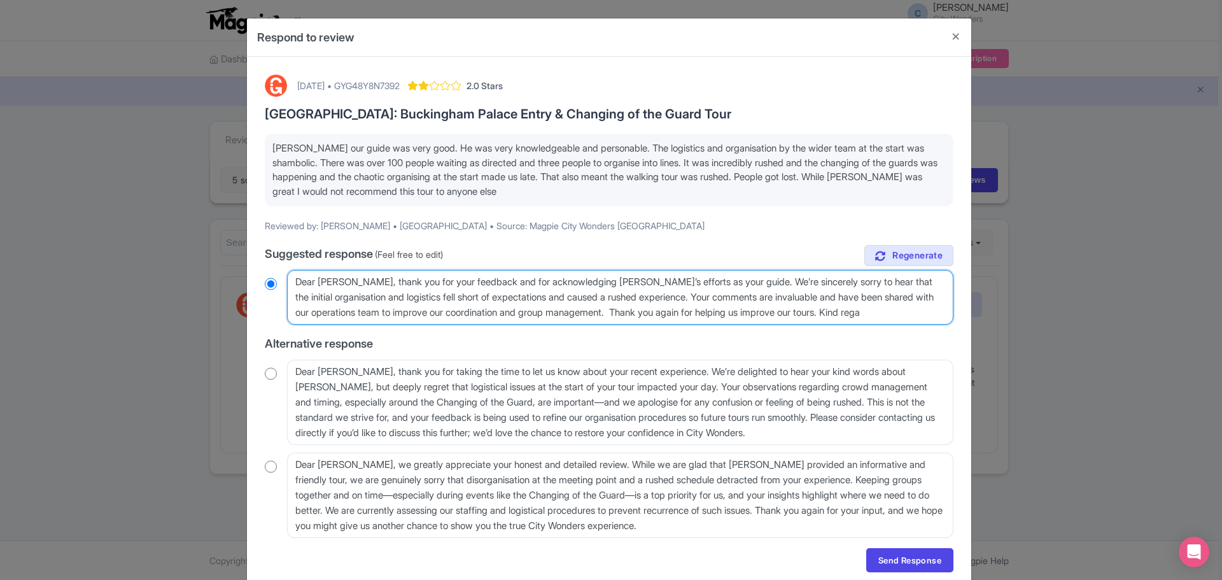
type textarea "Dear Liz, thank you for your feedback and for acknowledging Peter’s efforts as …"
radio input "true"
type textarea "Dear Liz, thank you for your feedback and for acknowledging Peter’s efforts as …"
radio input "true"
type textarea "Dear Liz, thank you for your feedback and for acknowledging Peter’s efforts as …"
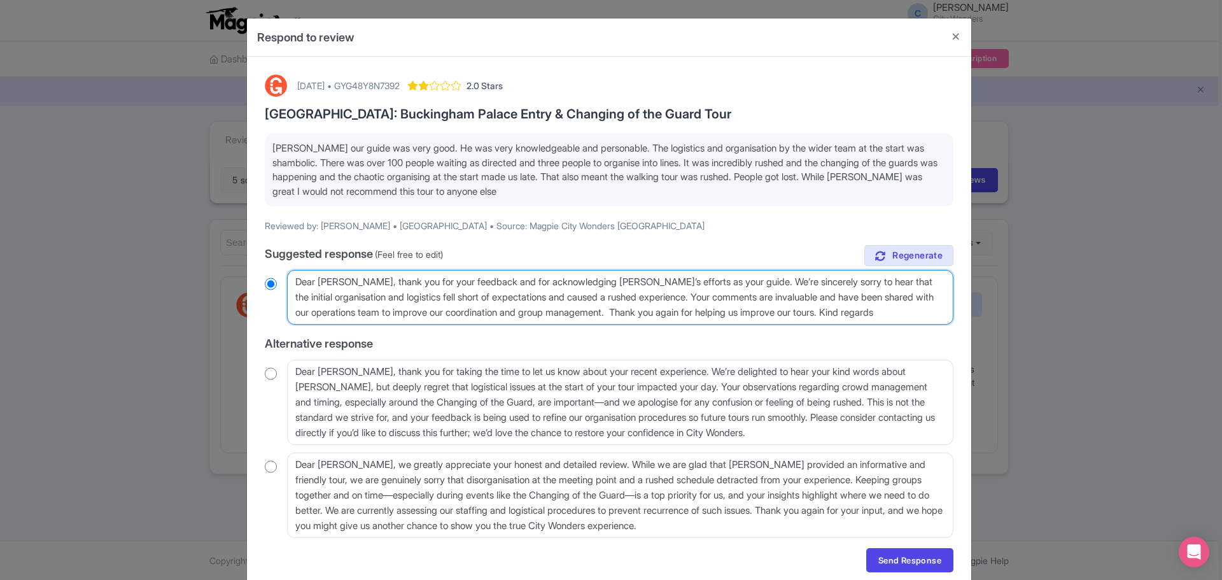
radio input "true"
type textarea "Dear Liz, thank you for your feedback and for acknowledging Peter’s efforts as …"
radio input "true"
type textarea "Dear Liz, thank you for your feedback and for acknowledging Peter’s efforts as …"
radio input "true"
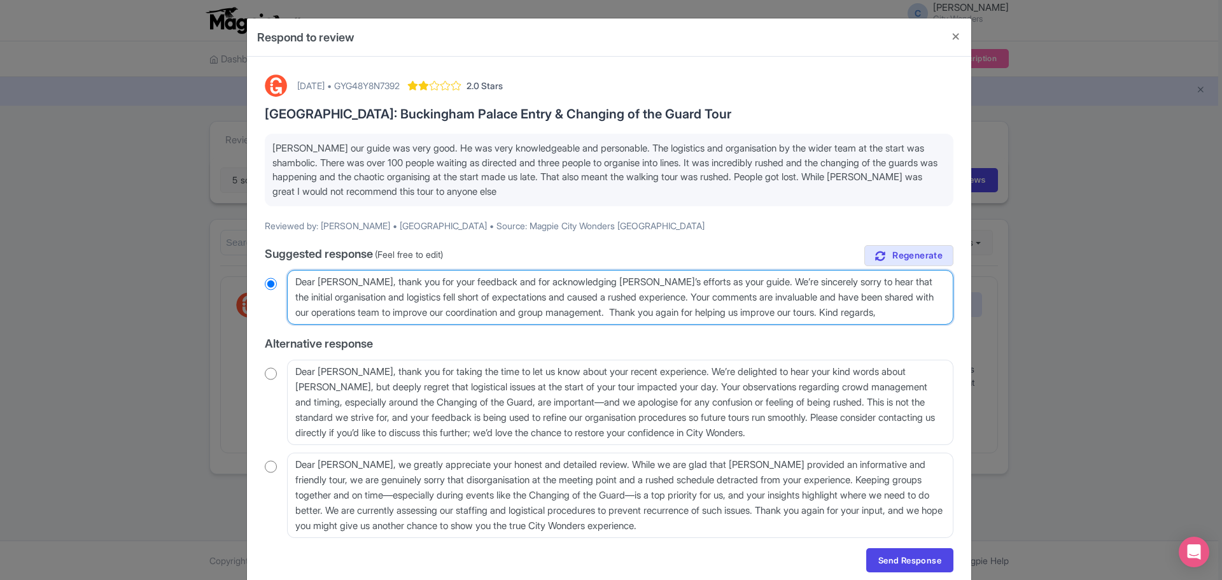
type textarea "Dear Liz, thank you for your feedback and for acknowledging Peter’s efforts as …"
radio input "true"
type textarea "Dear Liz, thank you for your feedback and for acknowledging Peter’s efforts as …"
radio input "true"
type textarea "Dear Liz, thank you for your feedback and for acknowledging Peter’s efforts as …"
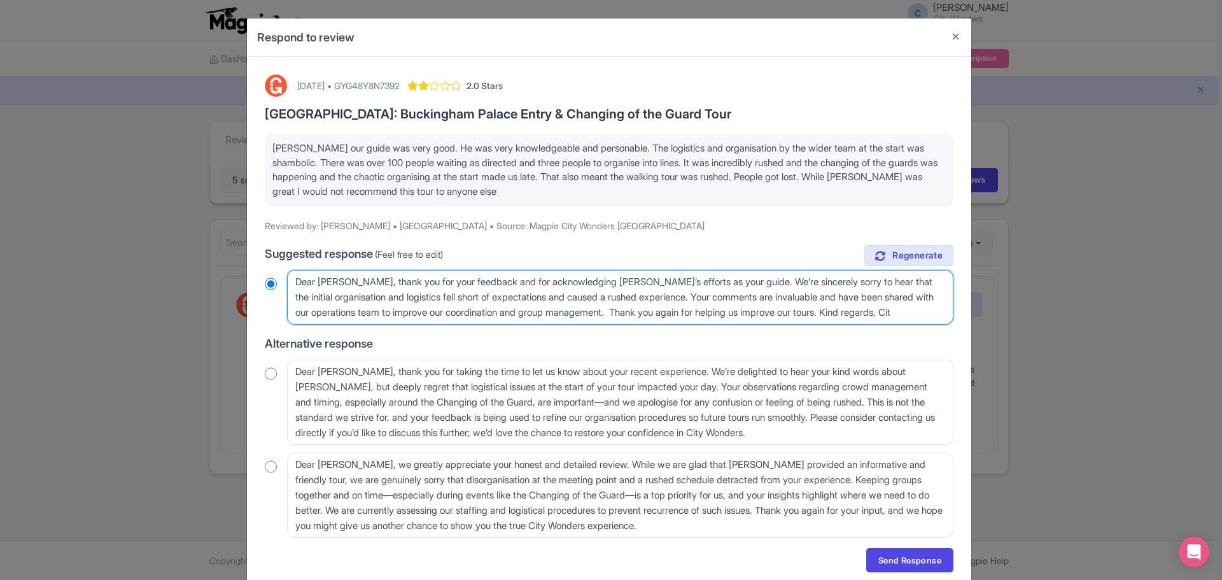
radio input "true"
type textarea "Dear Liz, thank you for your feedback and for acknowledging Peter’s efforts as …"
radio input "true"
type textarea "Dear Liz, thank you for your feedback and for acknowledging Peter’s efforts as …"
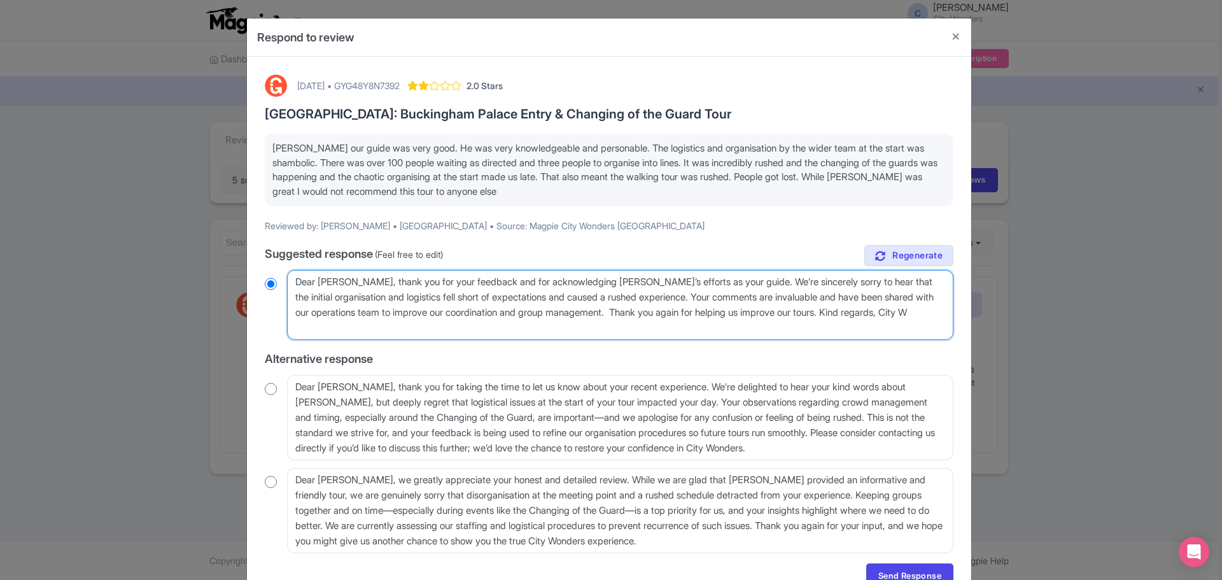
radio input "true"
type textarea "Dear Liz, thank you for your feedback and for acknowledging Peter’s efforts as …"
radio input "true"
type textarea "Dear Liz, thank you for your feedback and for acknowledging Peter’s efforts as …"
radio input "true"
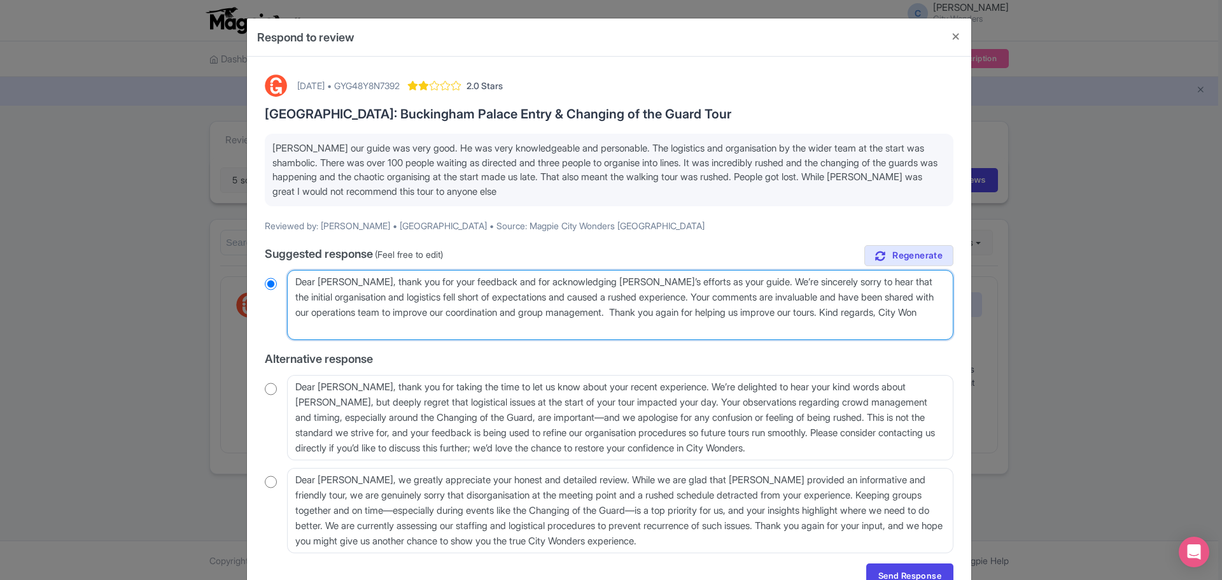
type textarea "Dear Liz, thank you for your feedback and for acknowledging Peter’s efforts as …"
radio input "true"
type textarea "Dear Liz, thank you for your feedback and for acknowledging Peter’s efforts as …"
radio input "true"
type textarea "Dear Liz, thank you for your feedback and for acknowledging Peter’s efforts as …"
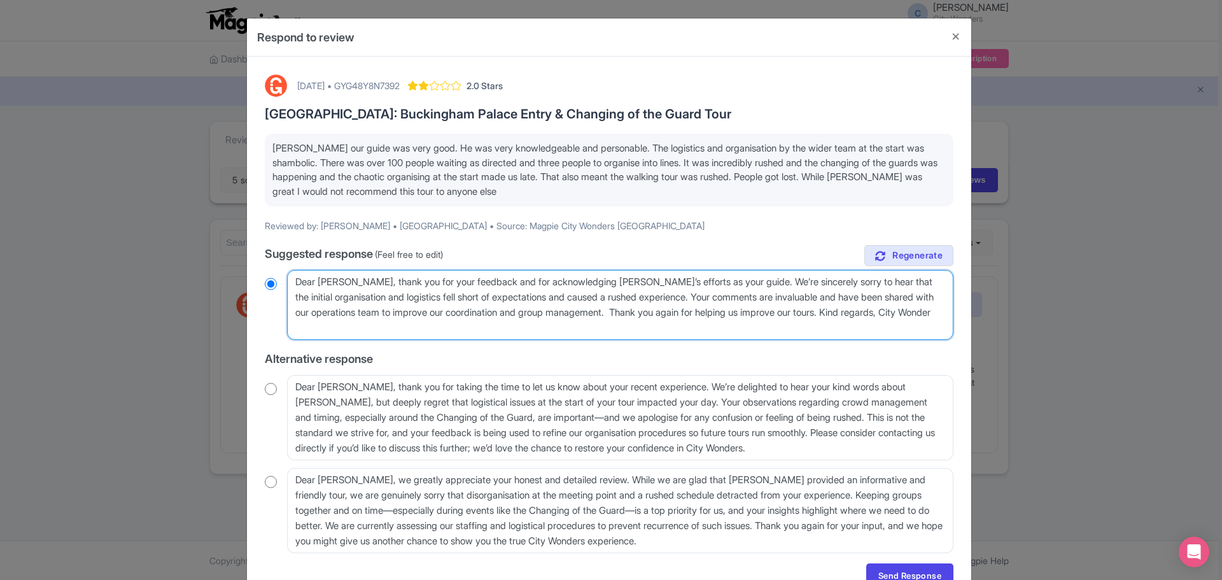
radio input "true"
type textarea "Dear Liz, thank you for your feedback and for acknowledging Peter’s efforts as …"
radio input "true"
type textarea "Dear Liz, thank you for your feedback and for acknowledging Peter’s efforts as …"
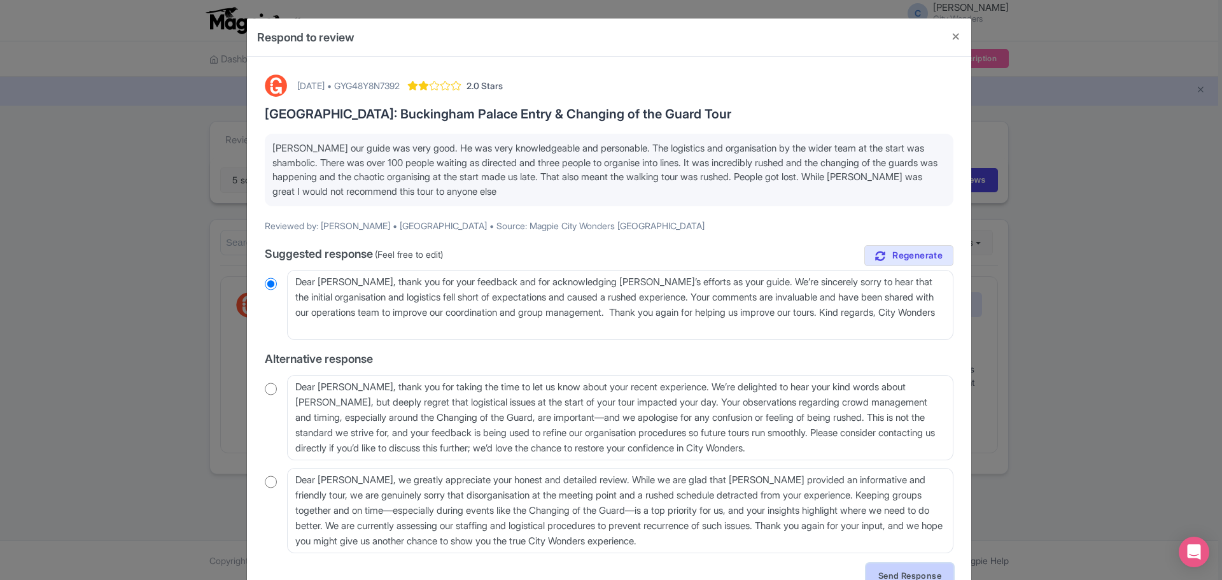
click at [922, 577] on link "Send Response" at bounding box center [909, 575] width 87 height 24
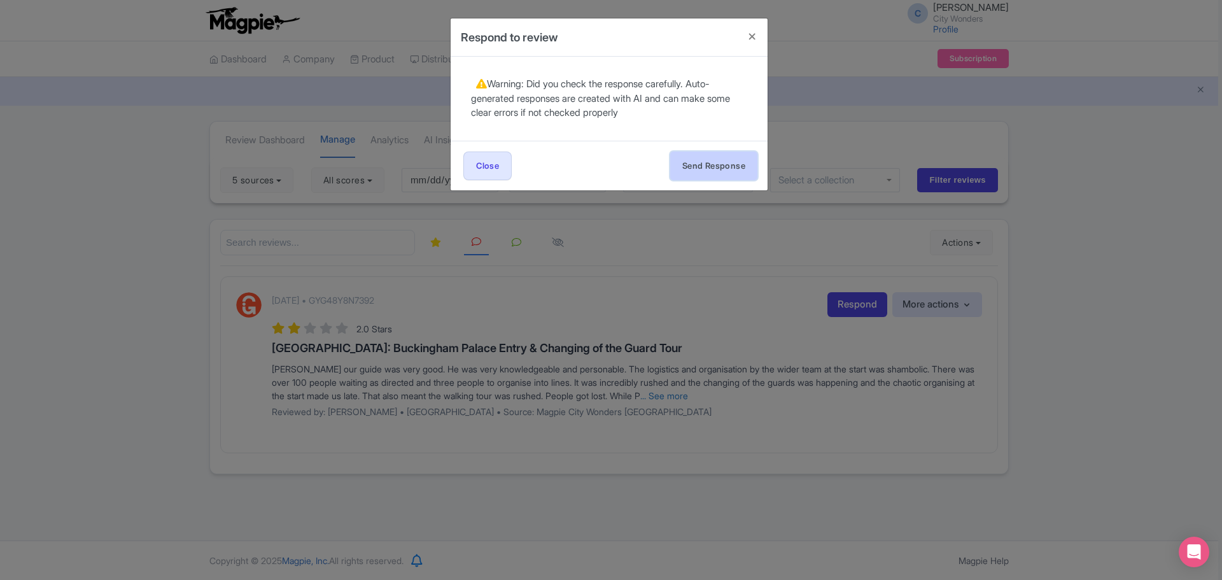
click at [723, 169] on button "Send Response" at bounding box center [713, 165] width 87 height 29
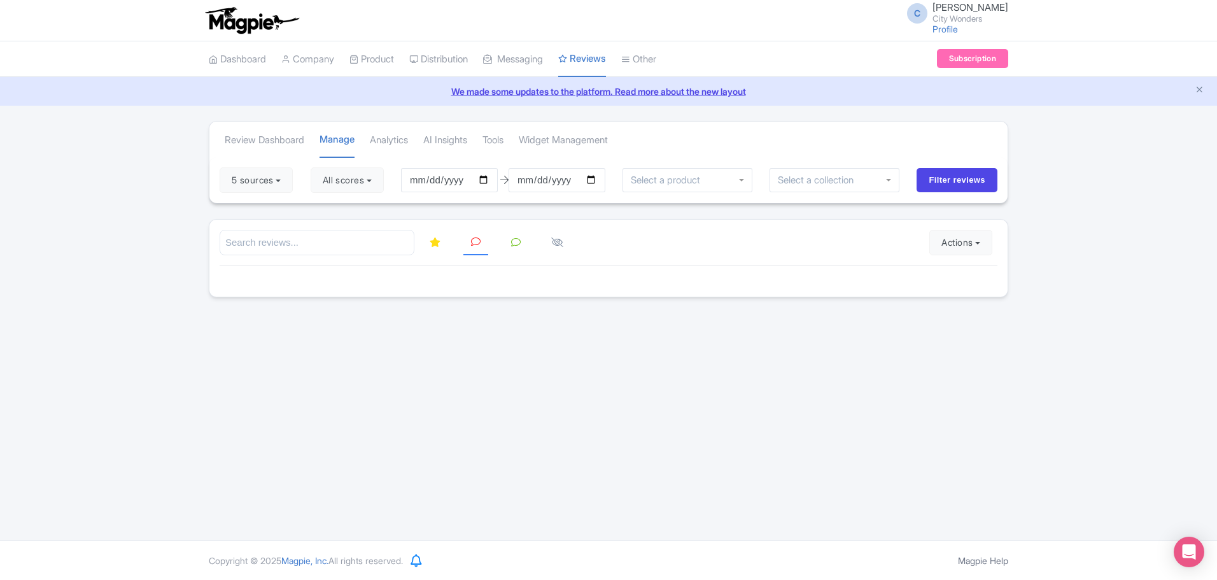
click at [437, 246] on icon at bounding box center [435, 242] width 11 height 10
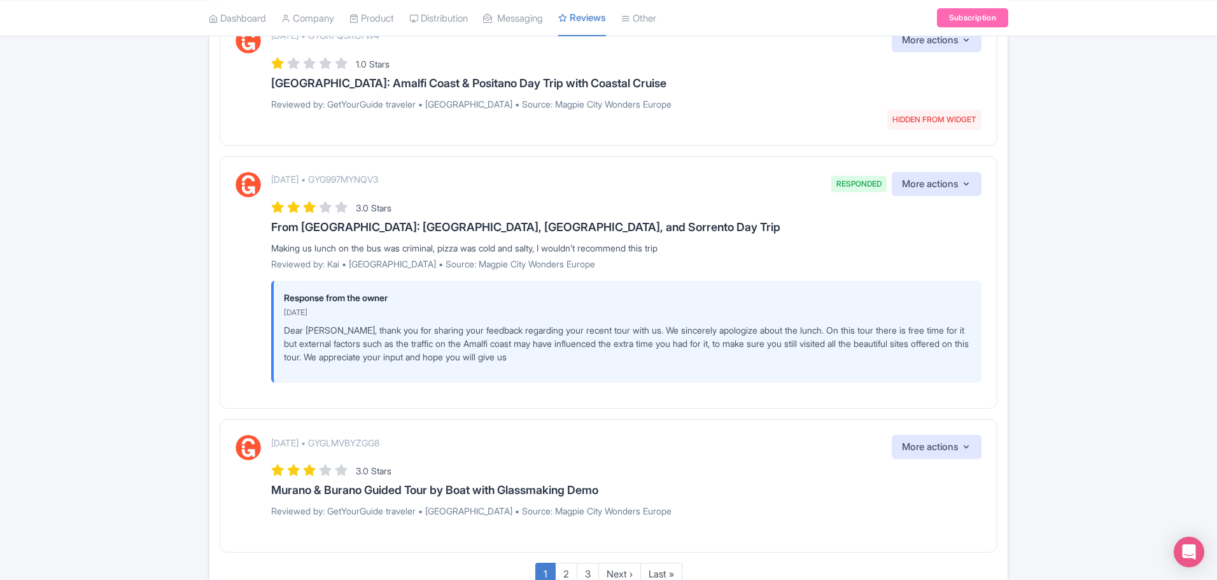
scroll to position [1604, 0]
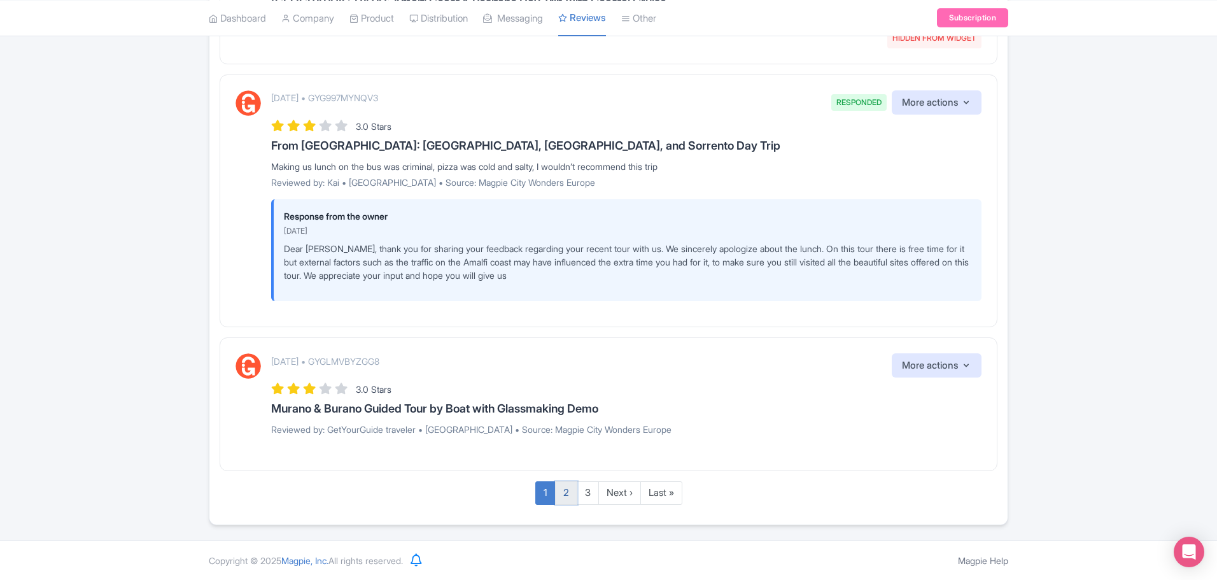
click at [564, 495] on link "2" at bounding box center [566, 493] width 22 height 24
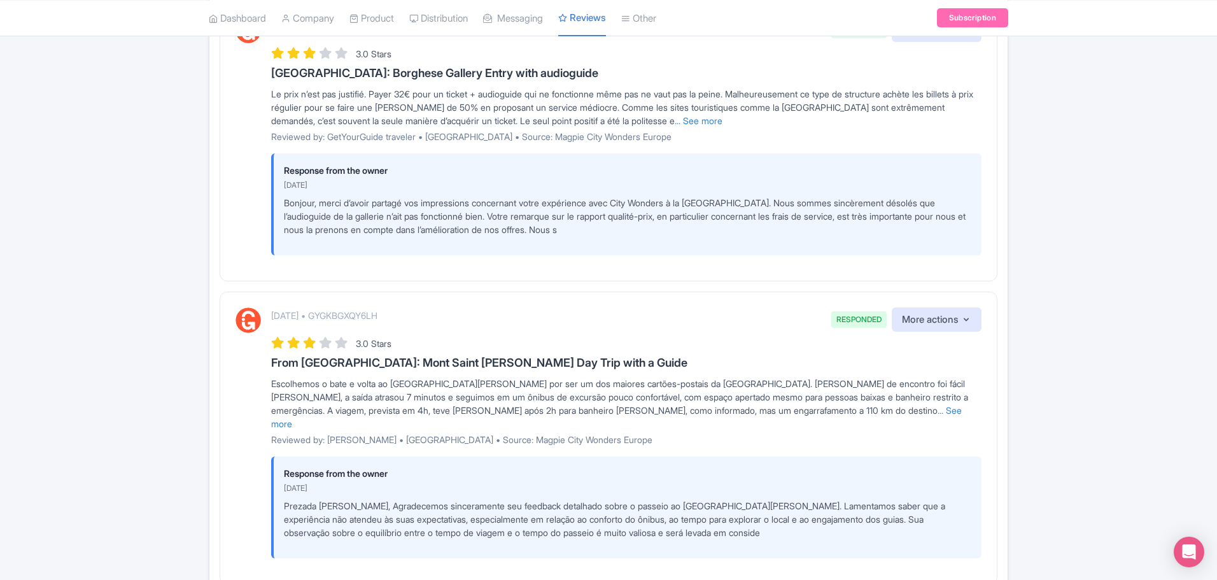
scroll to position [2360, 0]
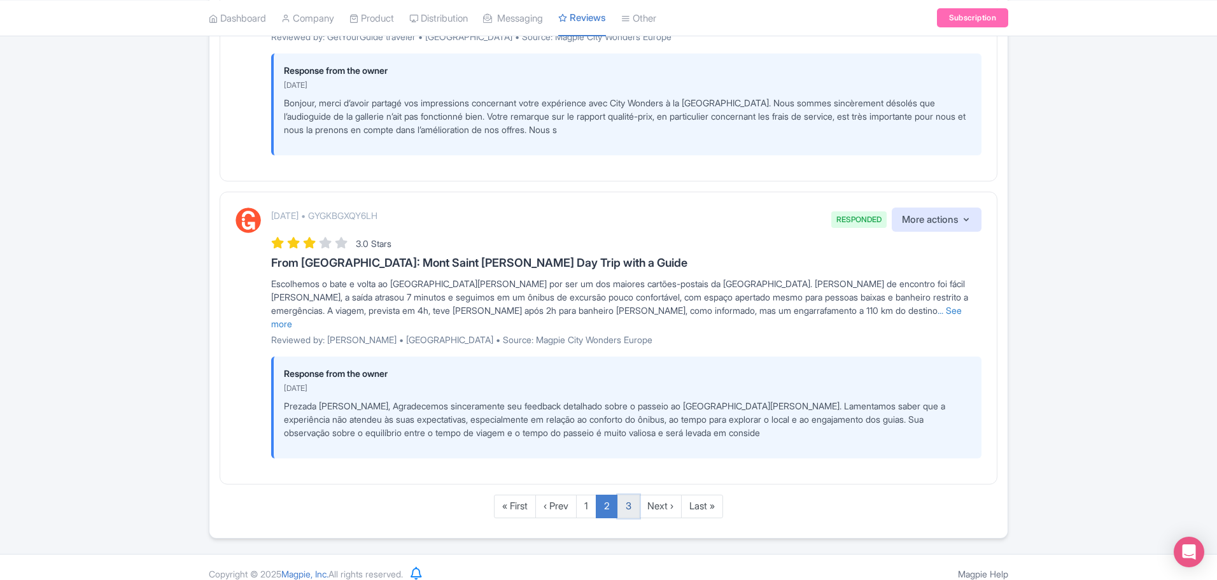
click at [630, 494] on link "3" at bounding box center [628, 506] width 22 height 24
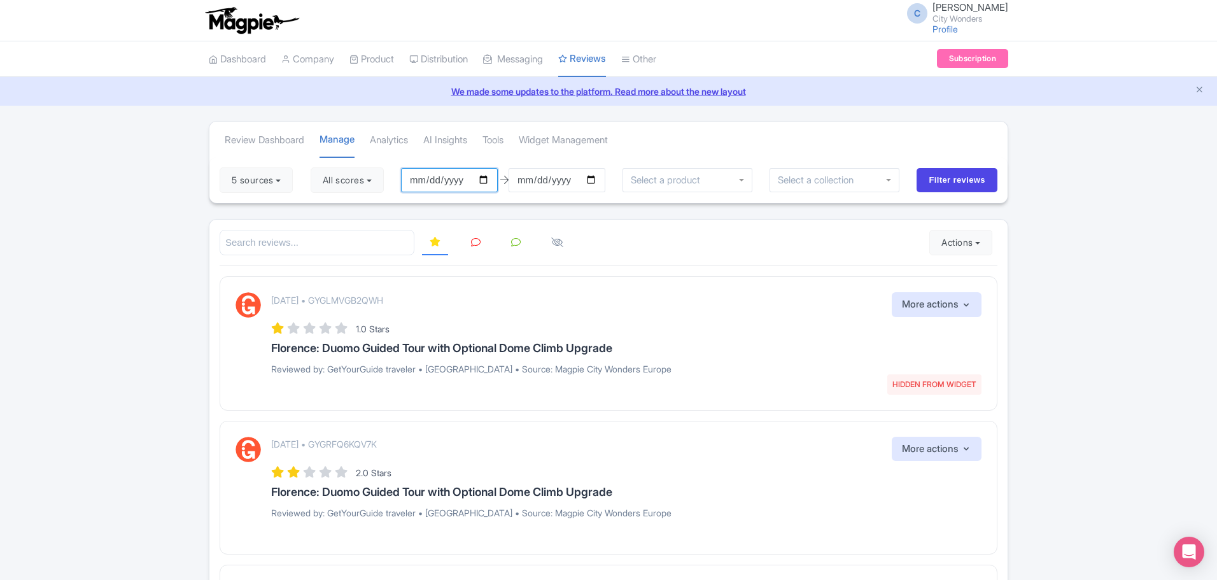
click at [489, 179] on input "[DATE]" at bounding box center [449, 180] width 97 height 24
type input "[DATE]"
click at [591, 179] on input "[DATE]" at bounding box center [556, 180] width 97 height 24
type input "[DATE]"
click at [941, 183] on input "Filter reviews" at bounding box center [956, 180] width 81 height 24
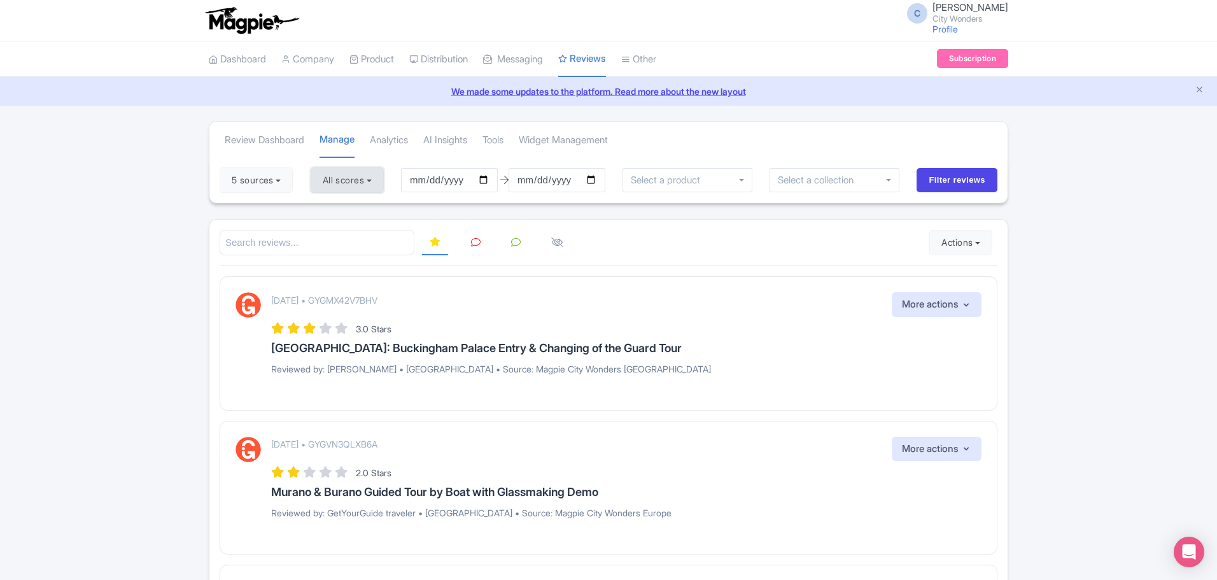
click at [379, 183] on button "All scores" at bounding box center [347, 179] width 73 height 25
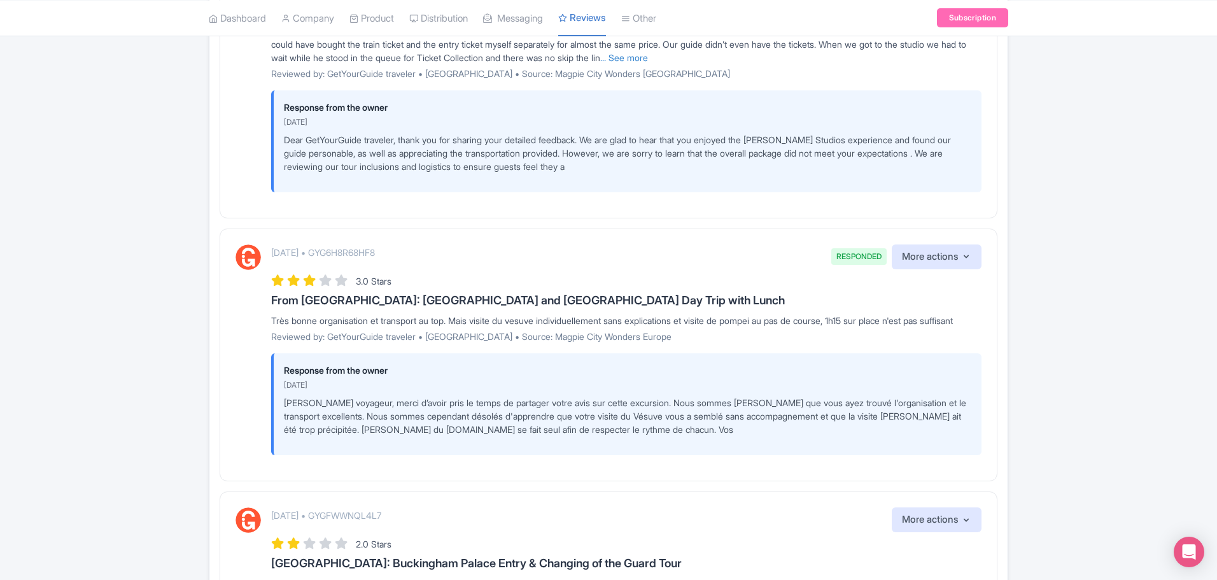
scroll to position [1038, 0]
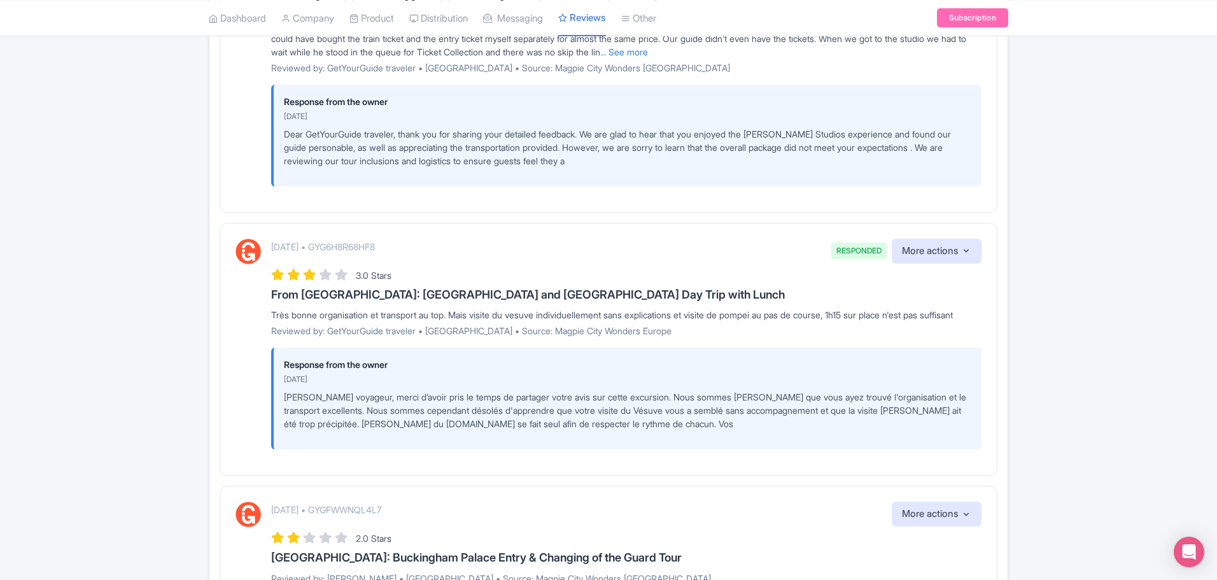
click at [585, 430] on p "[PERSON_NAME] voyageur, merci d’avoir pris le temps de partager votre avis sur …" at bounding box center [627, 410] width 687 height 40
click at [679, 430] on p "[PERSON_NAME] voyageur, merci d’avoir pris le temps de partager votre avis sur …" at bounding box center [627, 410] width 687 height 40
